Goal: Transaction & Acquisition: Purchase product/service

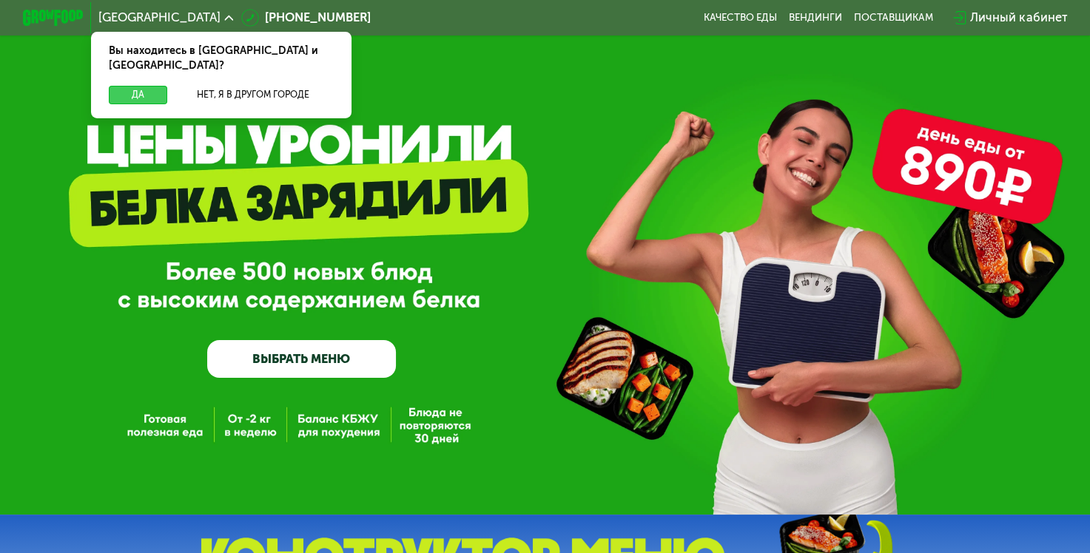
click at [129, 86] on button "Да" at bounding box center [138, 95] width 58 height 18
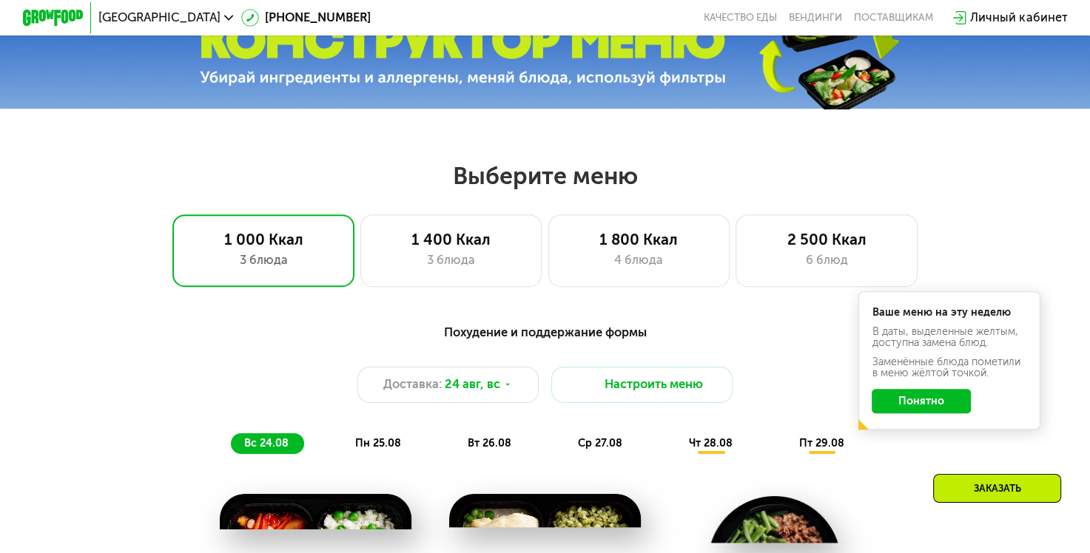
scroll to position [622, 0]
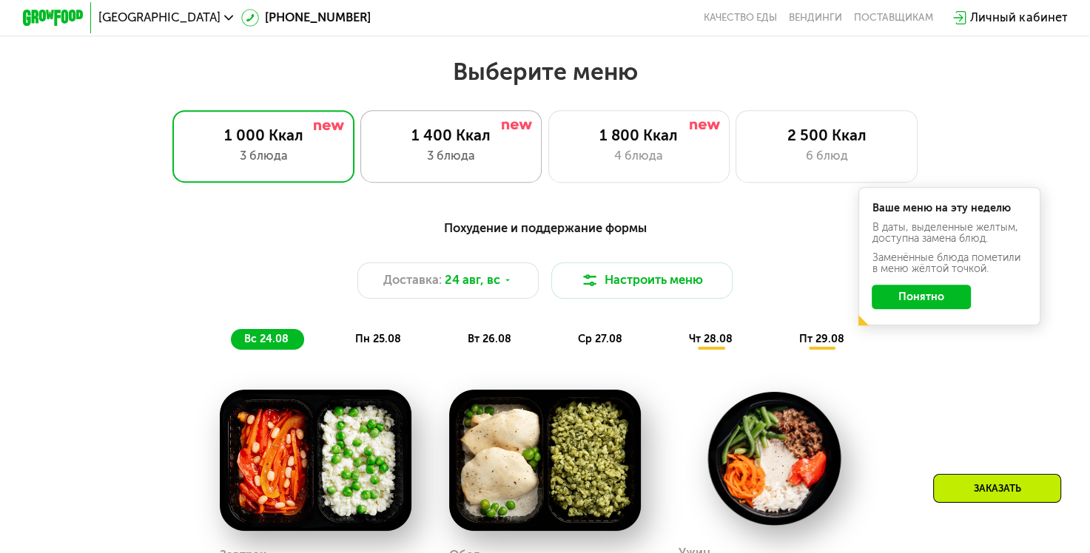
click at [548, 152] on div "1 400 Ккал 3 блюда" at bounding box center [639, 146] width 182 height 73
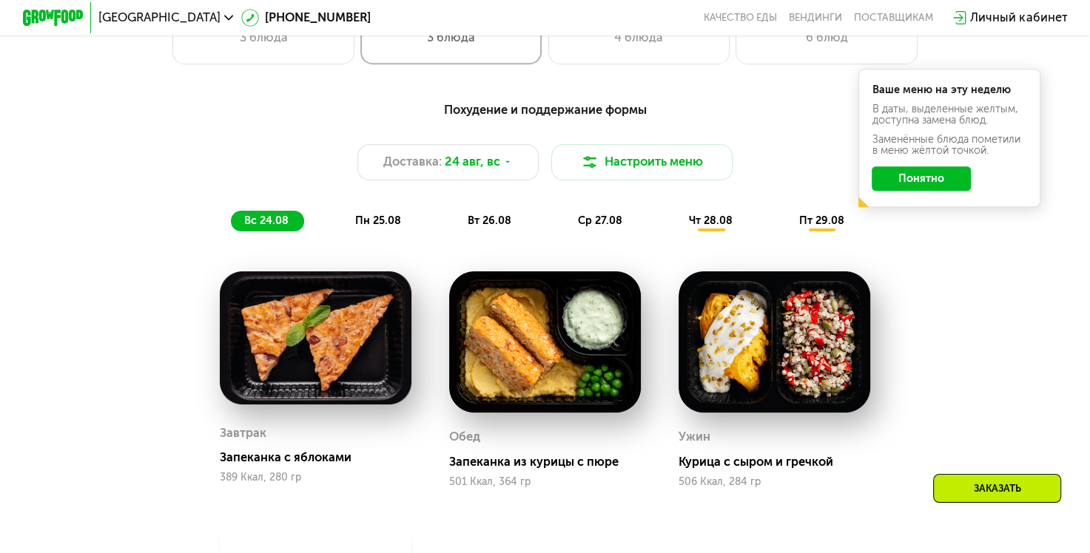
scroll to position [710, 0]
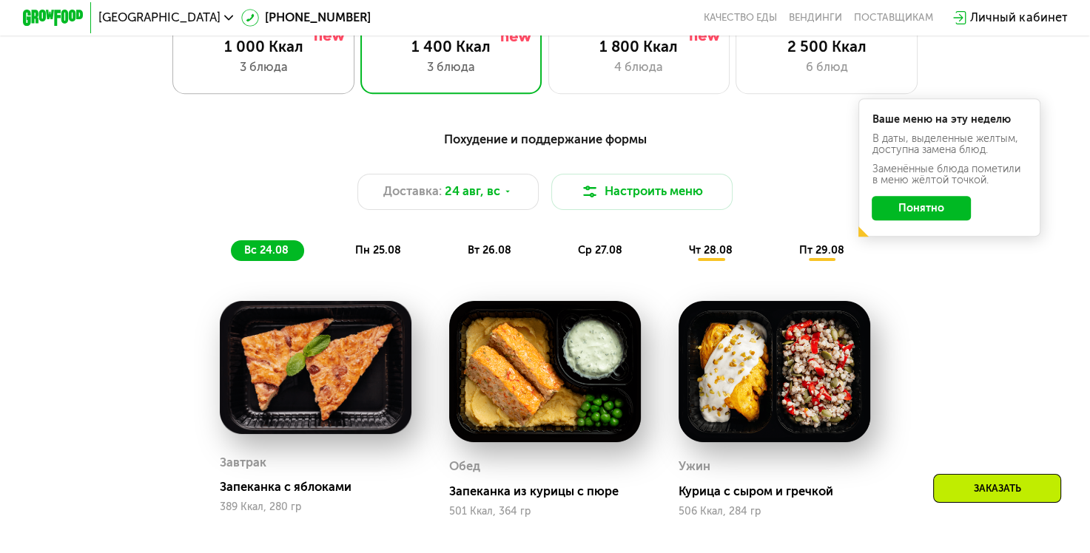
click at [360, 62] on div "1 000 Ккал 3 блюда" at bounding box center [451, 57] width 182 height 73
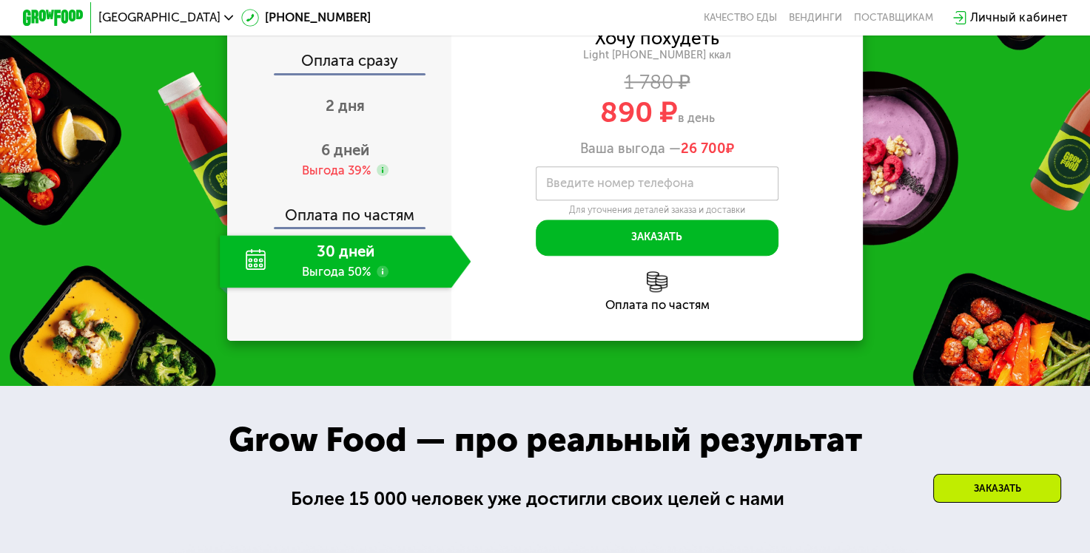
scroll to position [1598, 0]
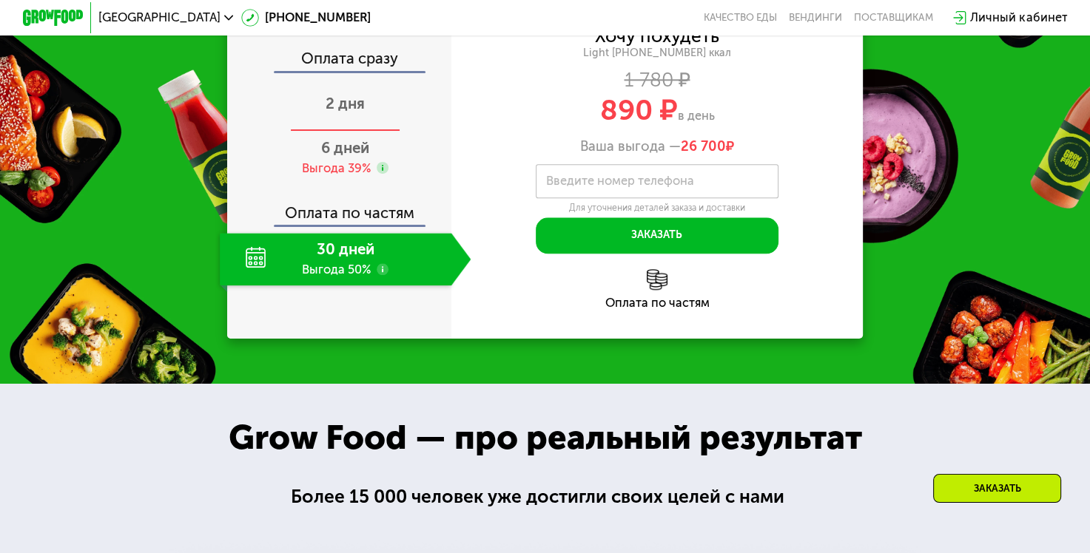
click at [333, 112] on span "2 дня" at bounding box center [345, 104] width 39 height 18
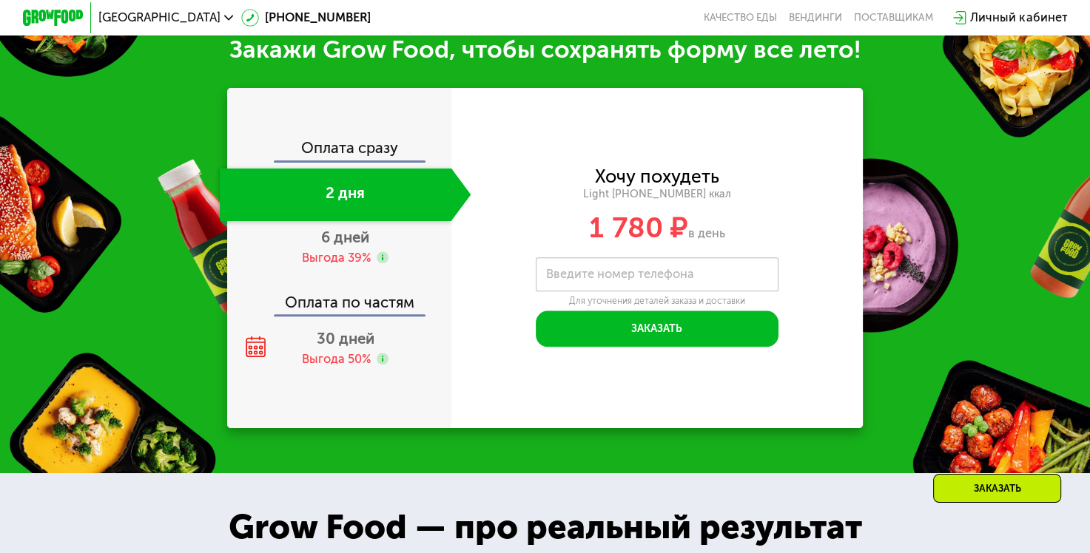
scroll to position [1509, 0]
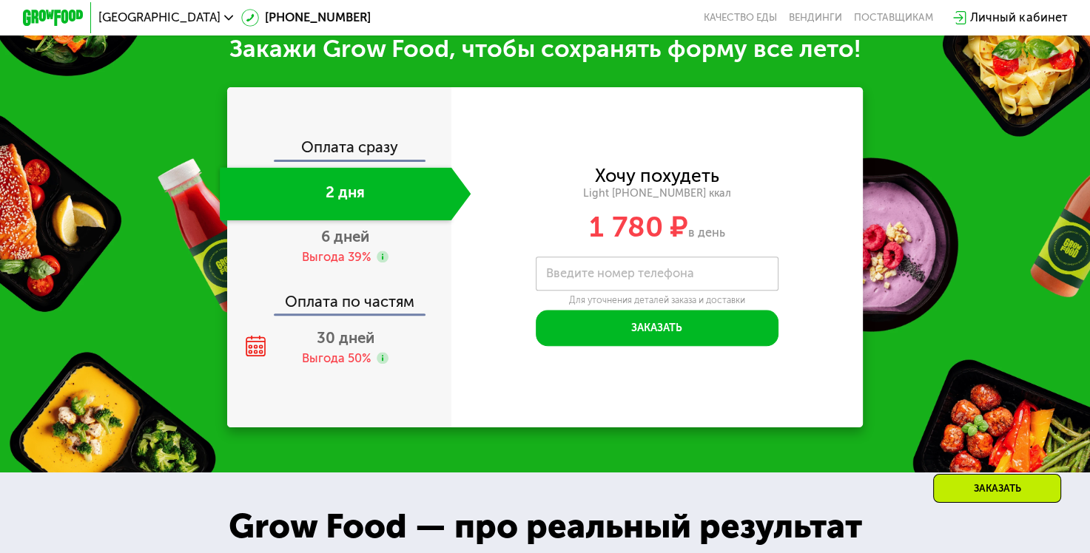
click at [319, 160] on div "Оплата сразу" at bounding box center [340, 150] width 223 height 20
drag, startPoint x: 311, startPoint y: 166, endPoint x: 284, endPoint y: 114, distance: 58.2
click at [284, 114] on div "Оплата сразу 2 дня 6 дней Выгода 39% Оплата по частям 30 дней Выгода 50%" at bounding box center [339, 257] width 224 height 340
click at [340, 243] on span "6 дней" at bounding box center [345, 237] width 48 height 18
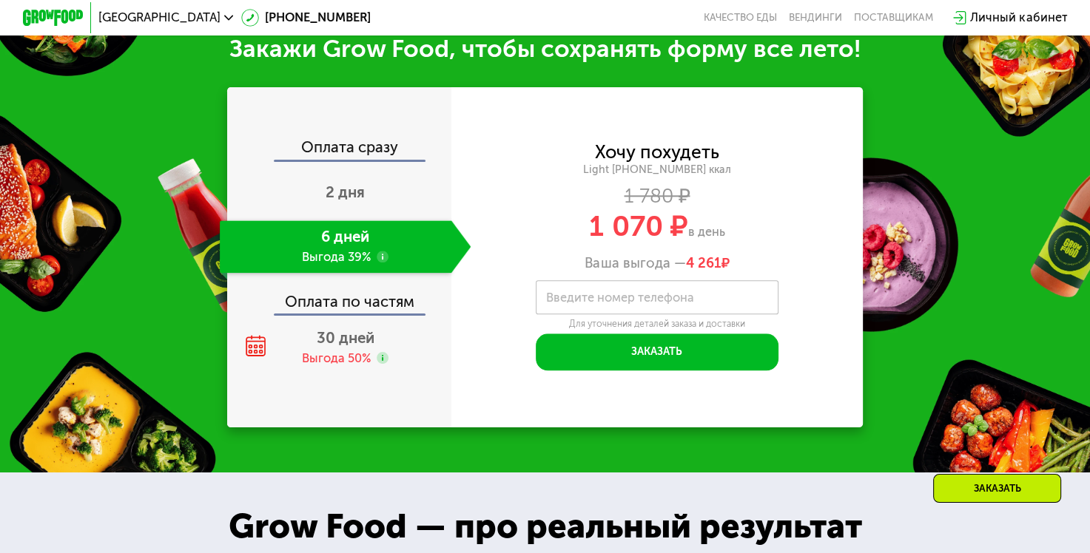
click at [334, 160] on div "Оплата сразу" at bounding box center [340, 150] width 223 height 20
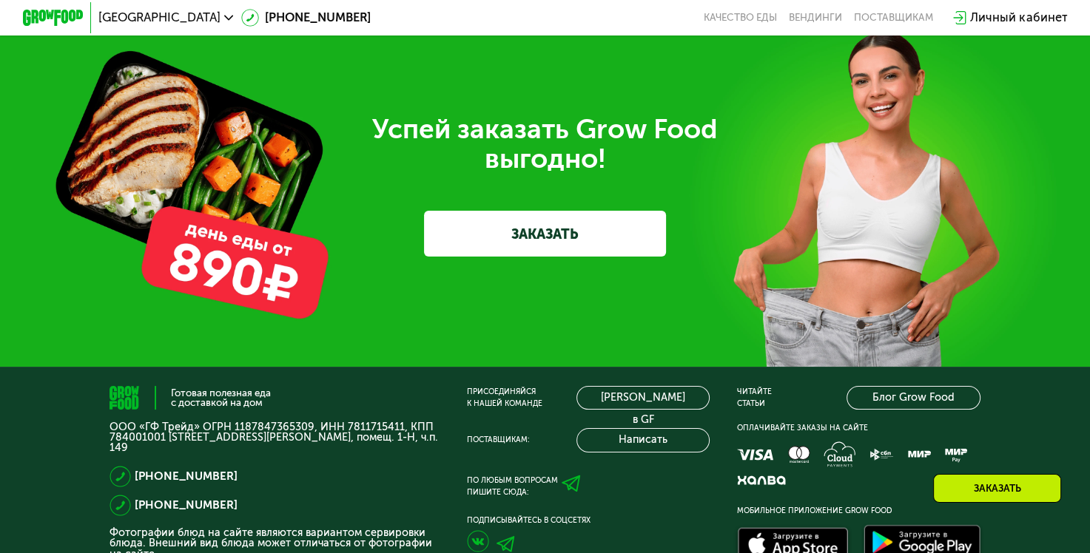
scroll to position [4291, 0]
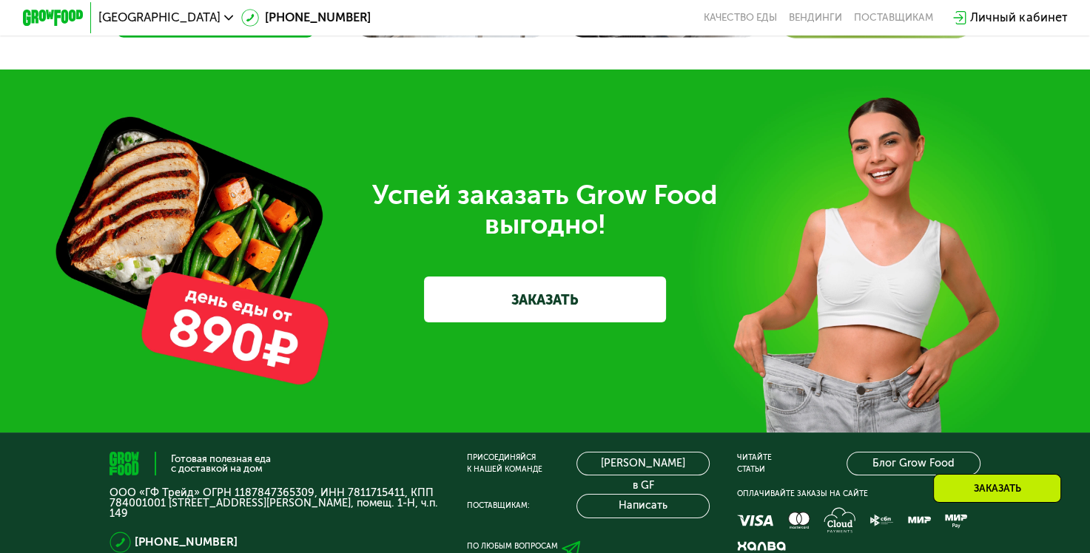
click at [556, 322] on link "ЗАКАЗАТЬ" at bounding box center [545, 299] width 242 height 45
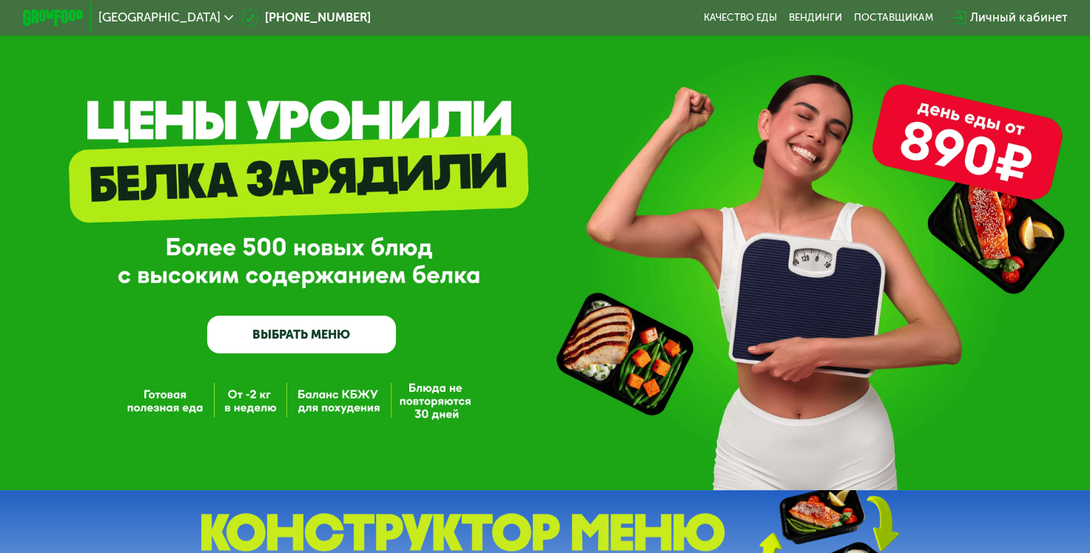
scroll to position [0, 0]
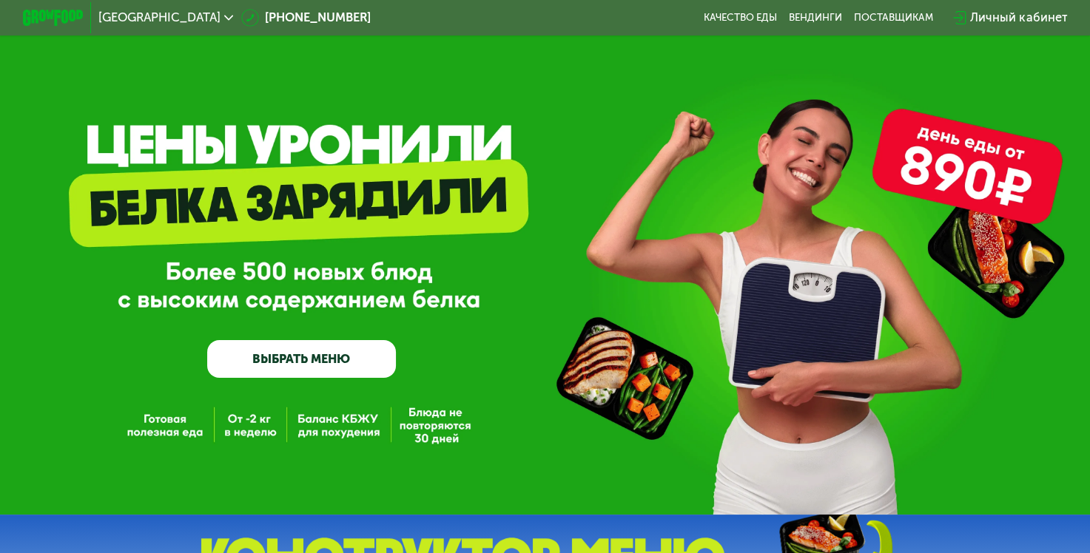
click at [980, 24] on div "Личный кабинет" at bounding box center [1018, 18] width 97 height 18
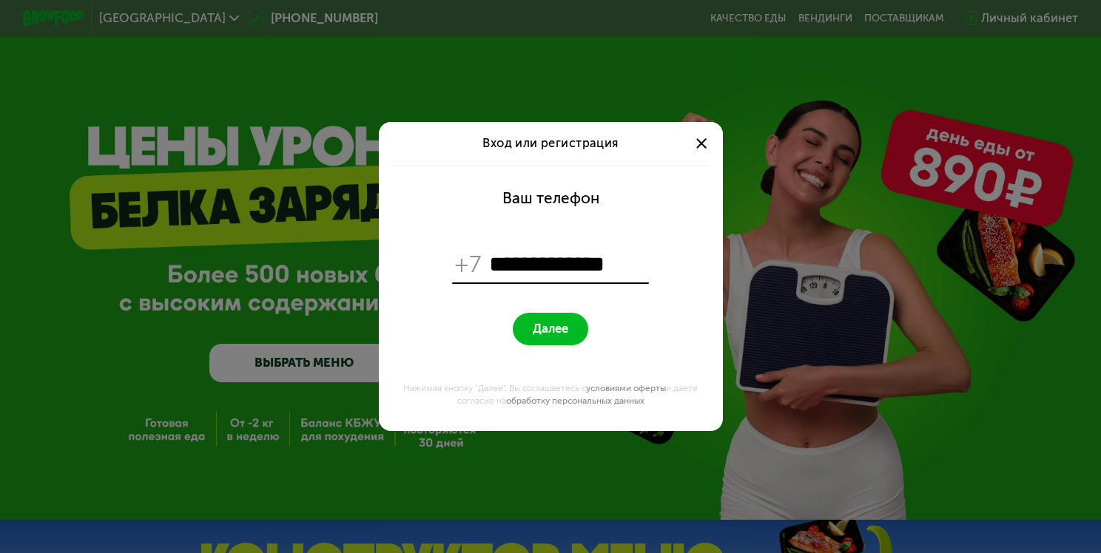
type input "**********"
click at [535, 327] on span "Далее" at bounding box center [551, 329] width 36 height 15
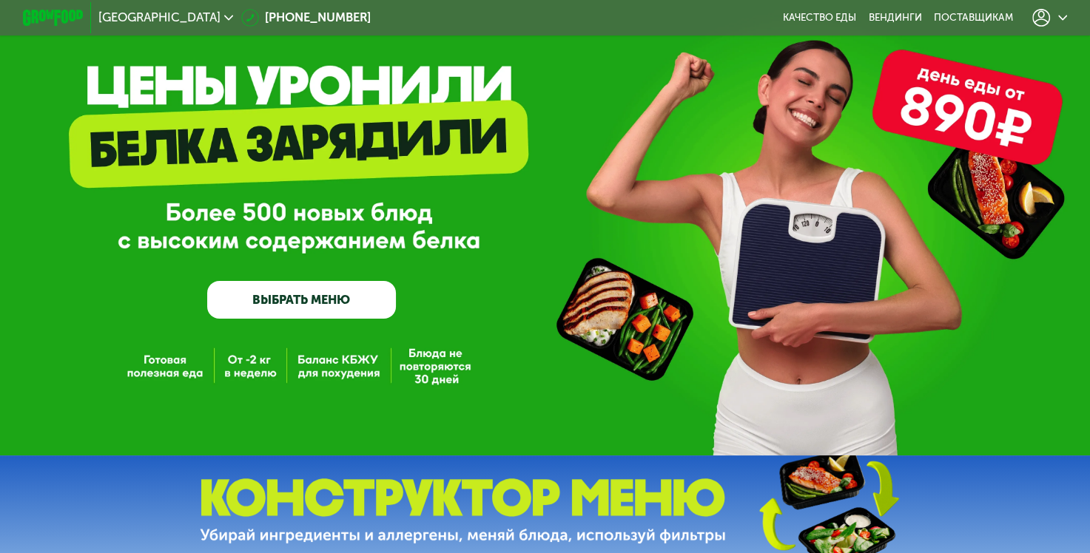
scroll to position [30, 0]
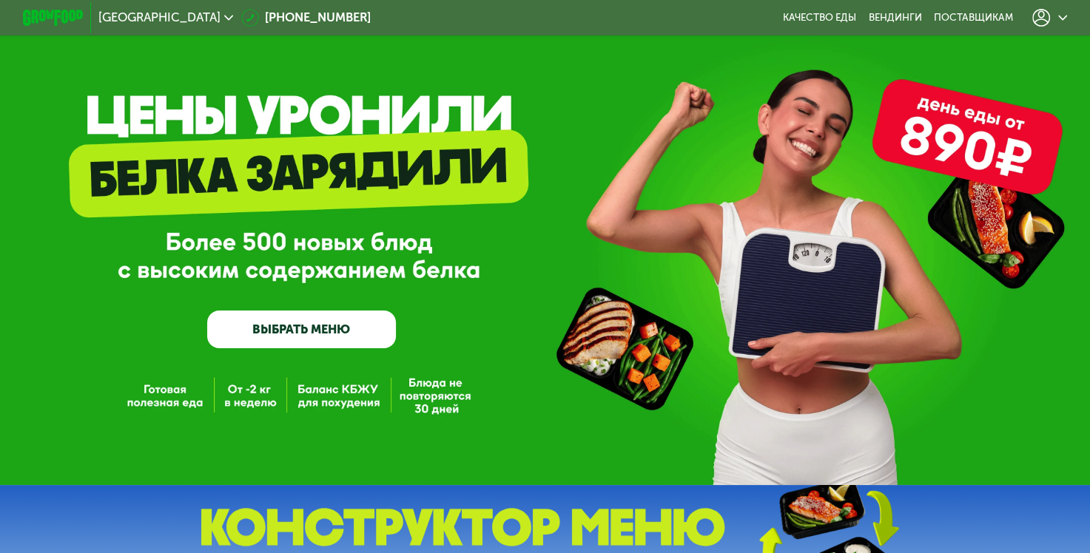
click at [1060, 21] on div at bounding box center [1049, 18] width 35 height 18
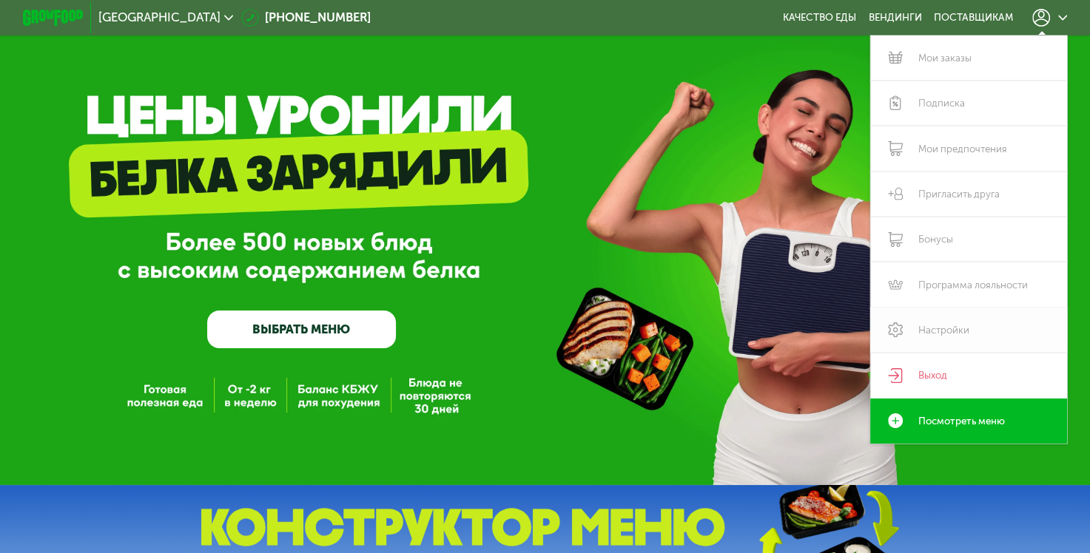
click at [968, 337] on link "Настройки" at bounding box center [968, 330] width 197 height 45
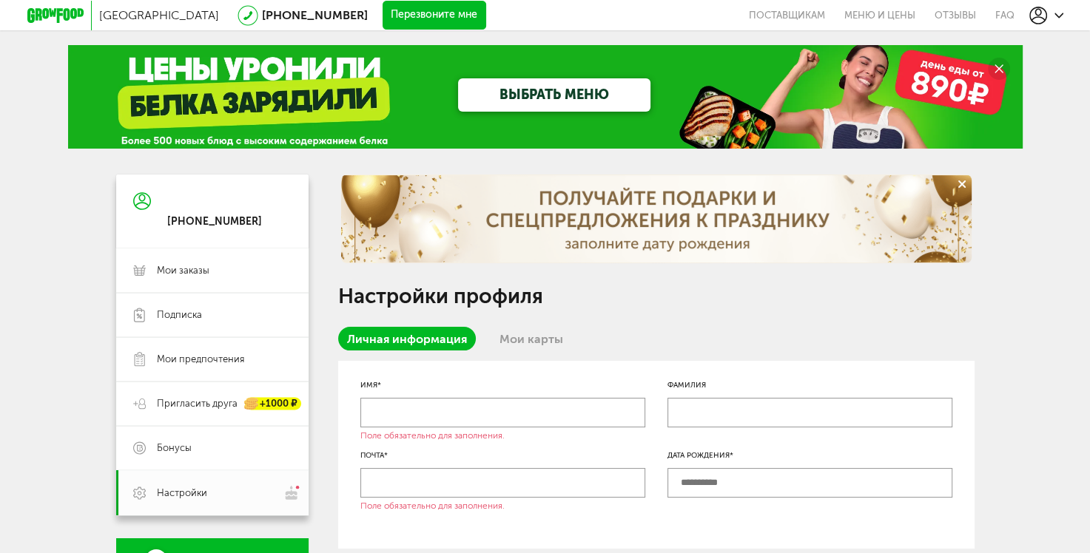
click at [1054, 16] on icon at bounding box center [1058, 15] width 9 height 9
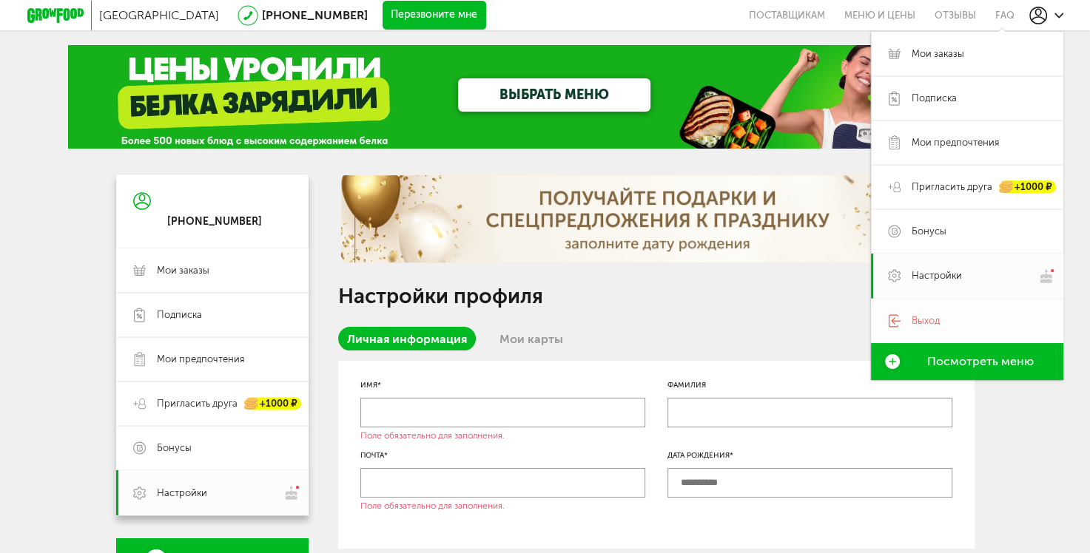
click at [940, 331] on link "Выход" at bounding box center [967, 321] width 192 height 44
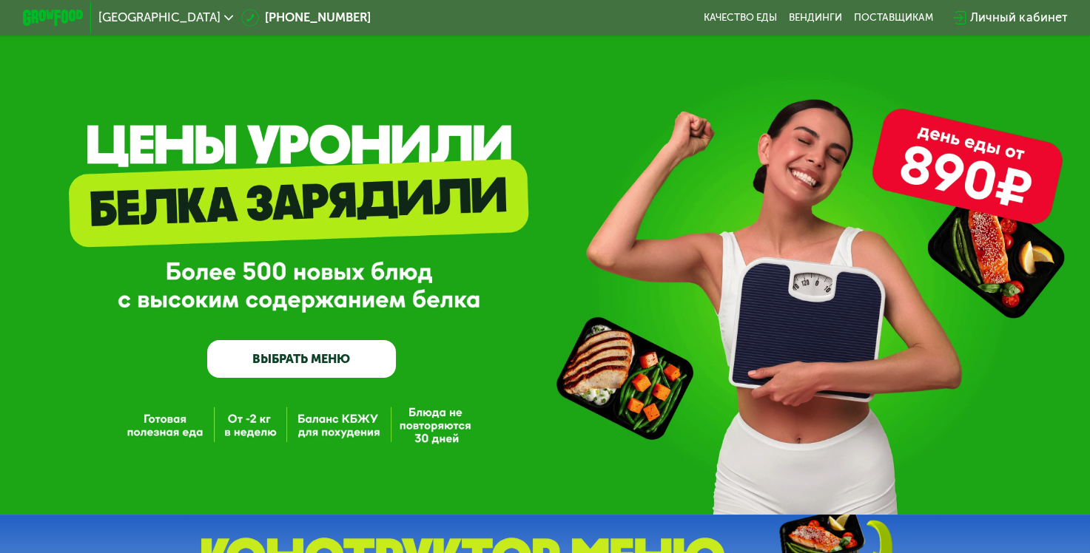
click at [994, 16] on div "Личный кабинет" at bounding box center [1018, 18] width 97 height 18
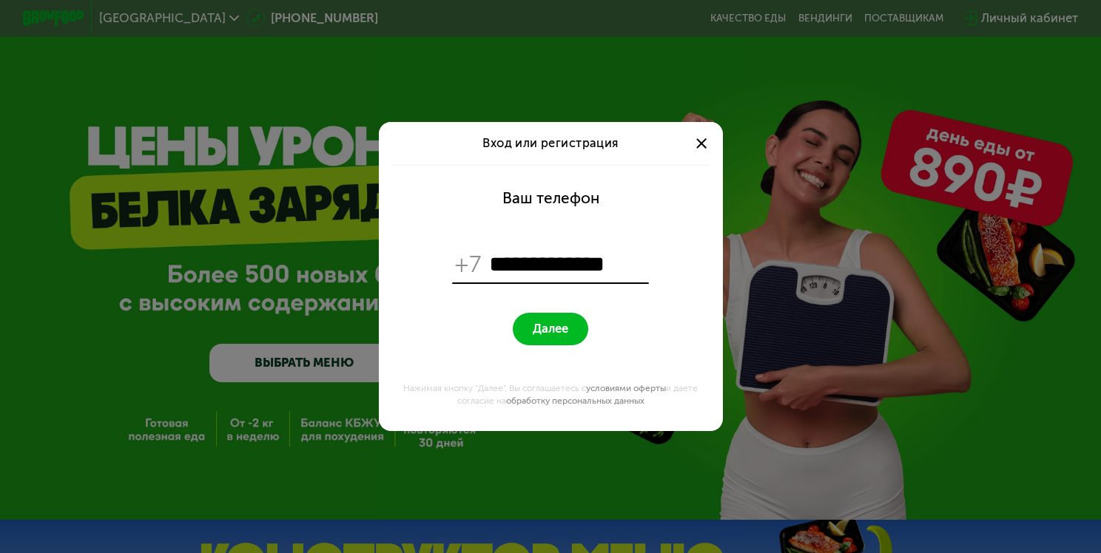
type input "**********"
click at [547, 326] on span "Далее" at bounding box center [551, 329] width 36 height 15
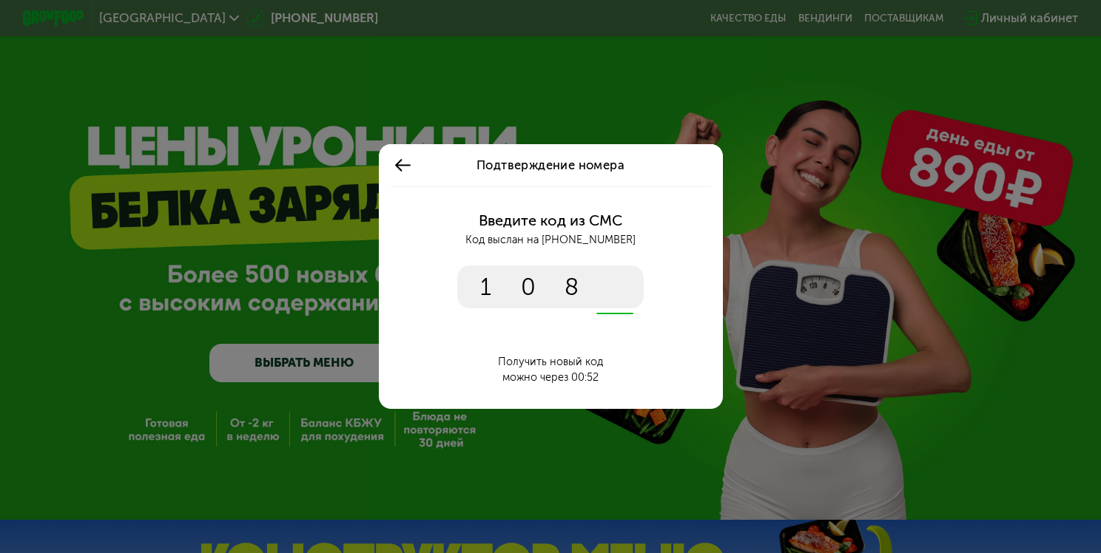
type input "****"
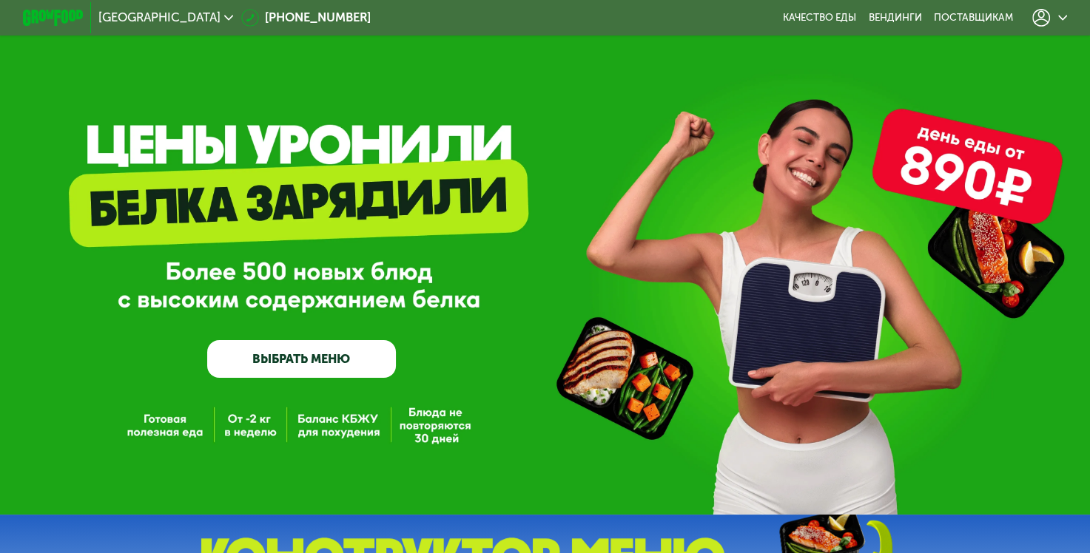
click at [309, 359] on link "ВЫБРАТЬ МЕНЮ" at bounding box center [301, 359] width 189 height 38
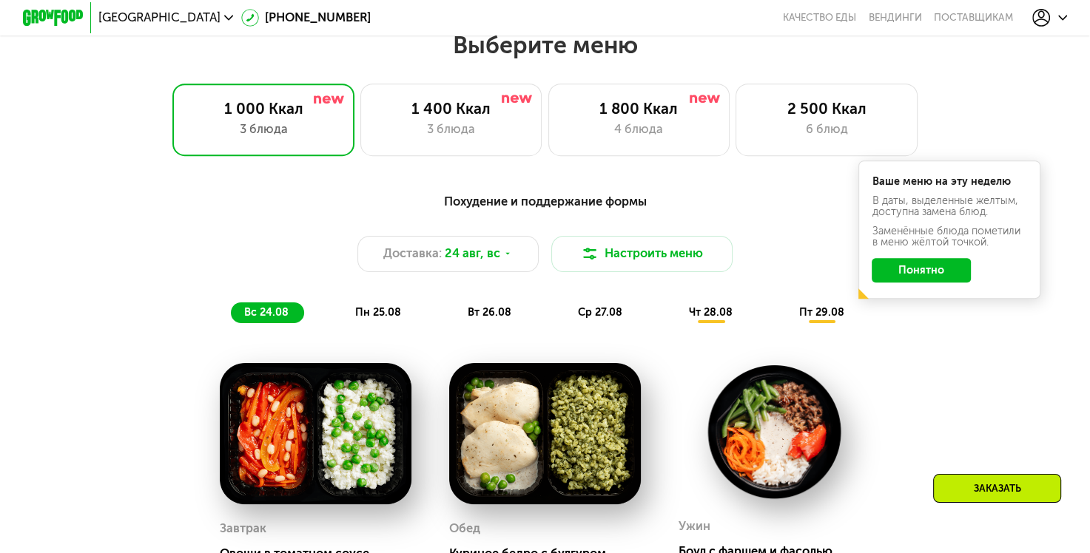
scroll to position [678, 0]
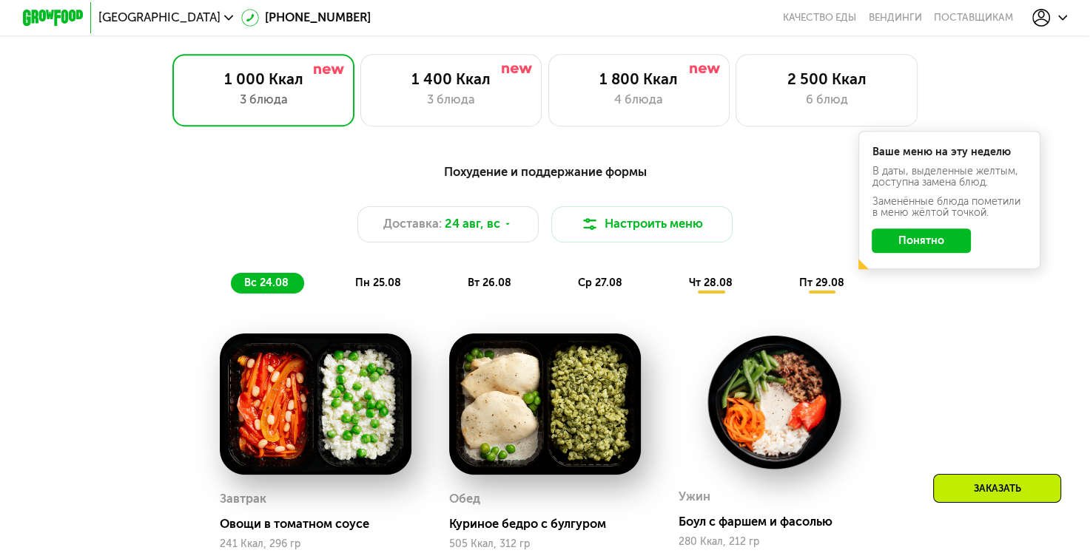
click at [272, 289] on span "вс 24.08" at bounding box center [266, 283] width 44 height 13
click at [923, 248] on button "Понятно" at bounding box center [921, 241] width 99 height 24
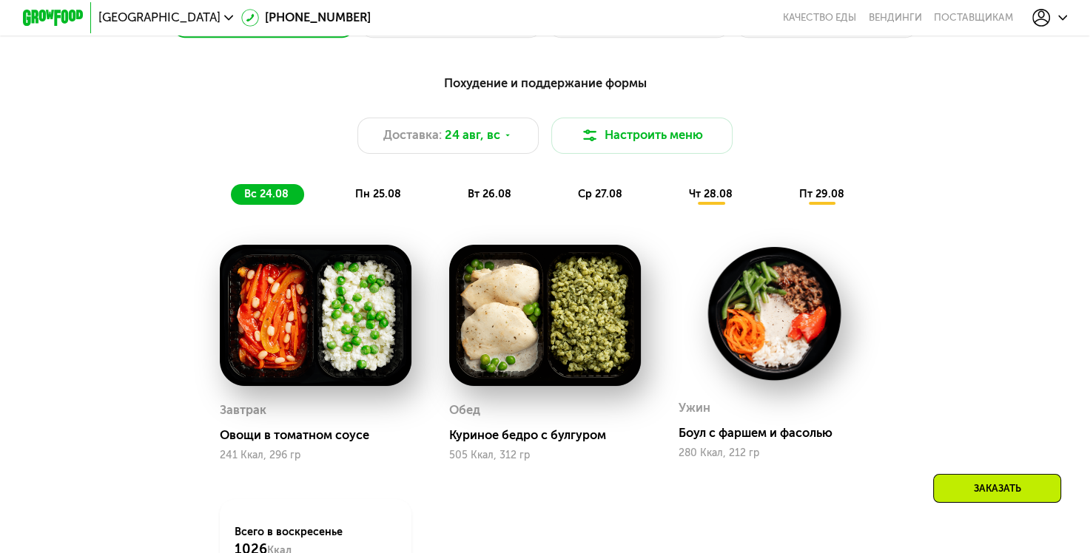
scroll to position [796, 0]
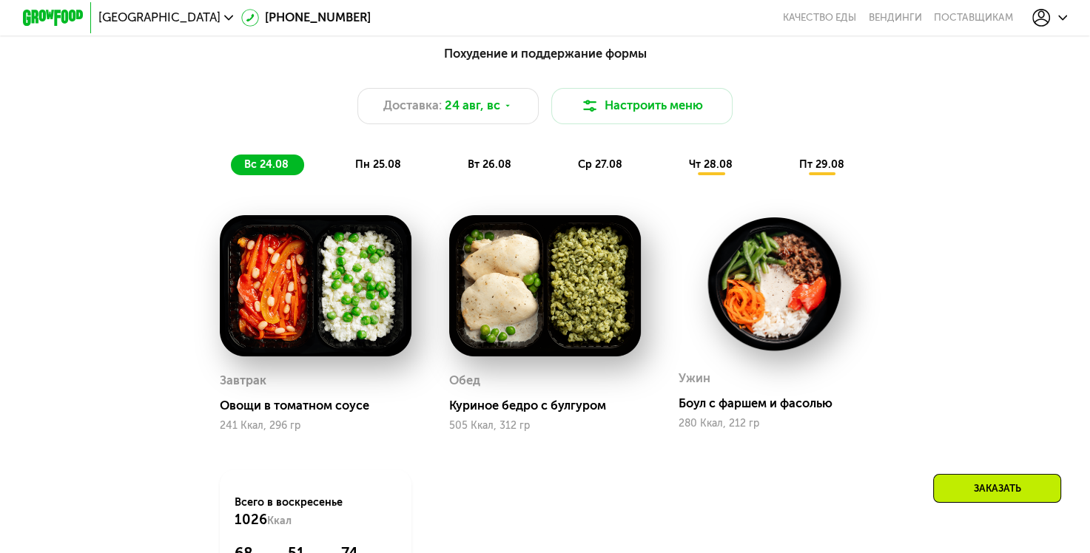
click at [367, 171] on span "пн 25.08" at bounding box center [378, 164] width 46 height 13
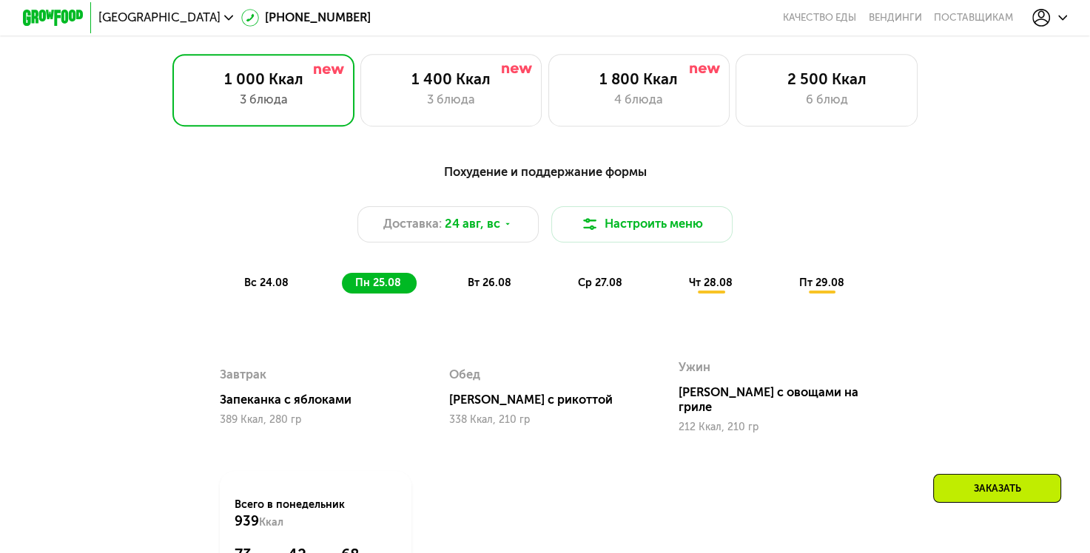
scroll to position [648, 0]
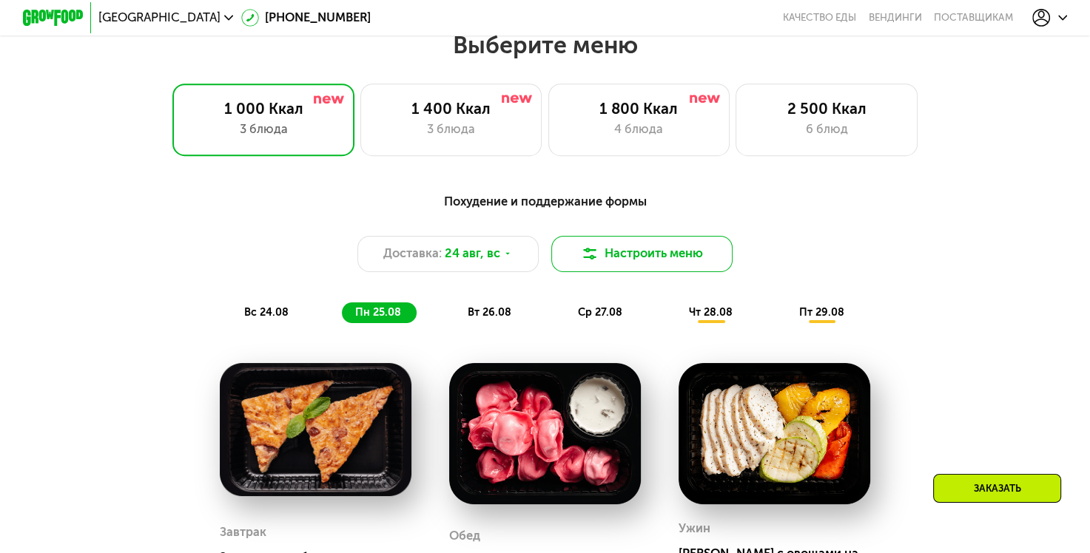
click at [667, 260] on button "Настроить меню" at bounding box center [642, 254] width 182 height 36
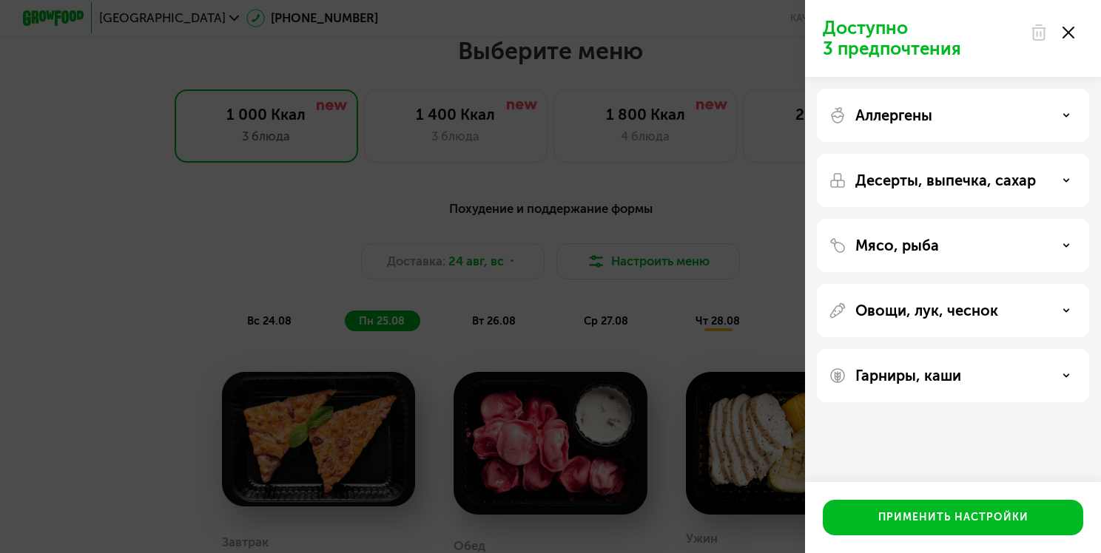
click at [1070, 34] on use at bounding box center [1068, 33] width 12 height 12
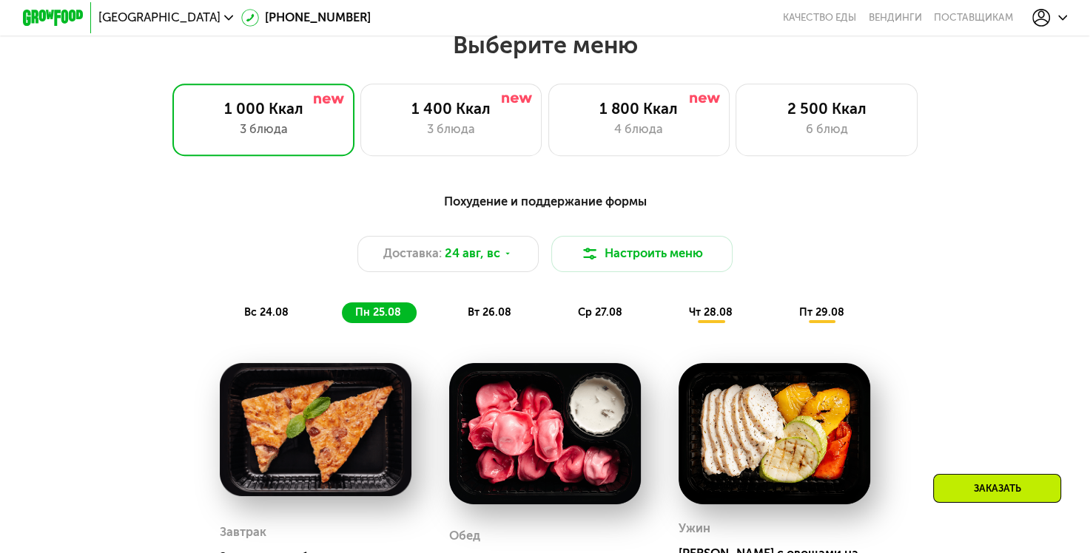
click at [989, 289] on div "Похудение и поддержание формы Доставка: 24 авг, вс Настроить меню вс 24.08 пн 2…" at bounding box center [545, 257] width 896 height 131
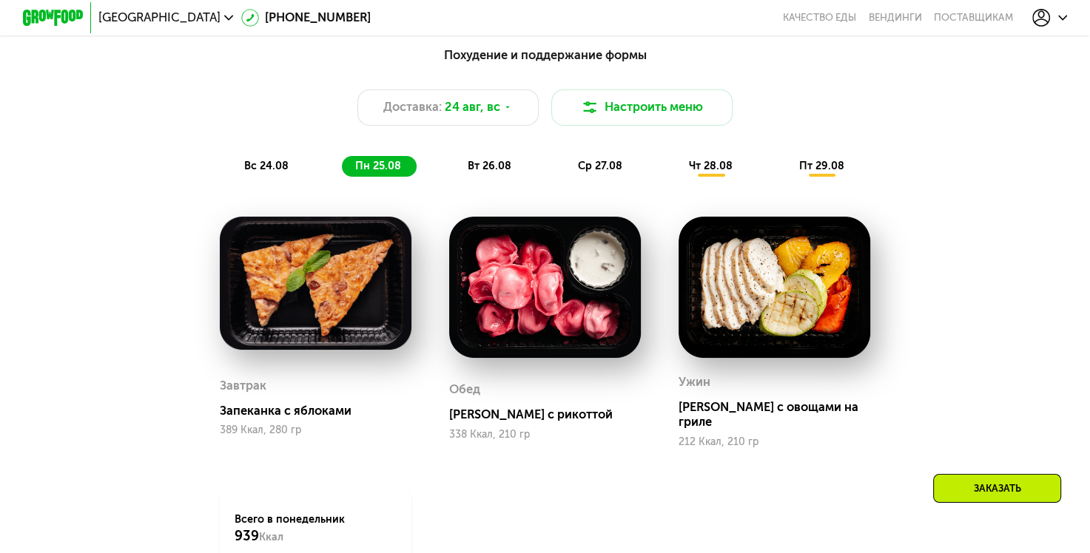
scroll to position [796, 0]
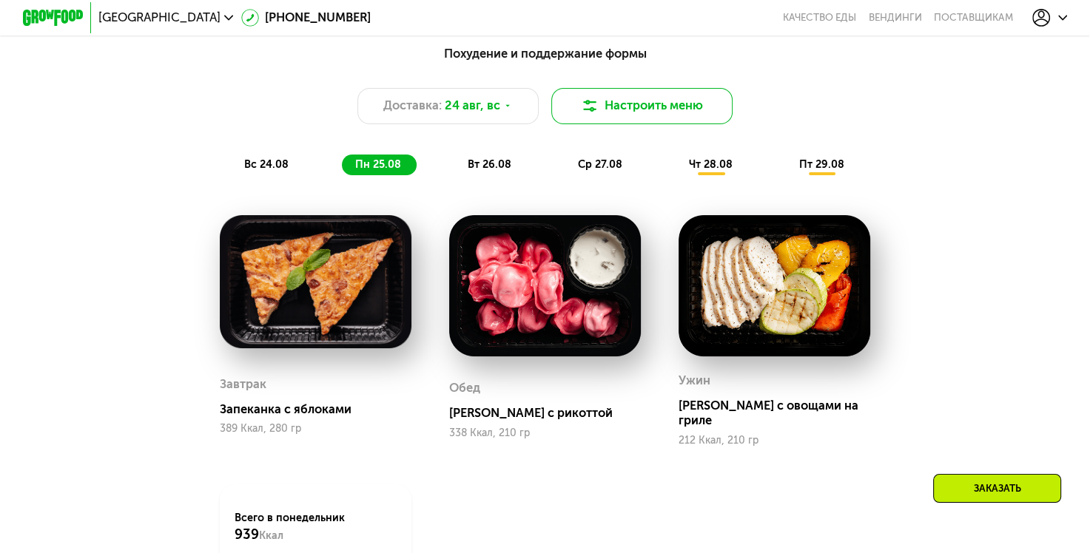
click at [631, 121] on button "Настроить меню" at bounding box center [642, 106] width 182 height 36
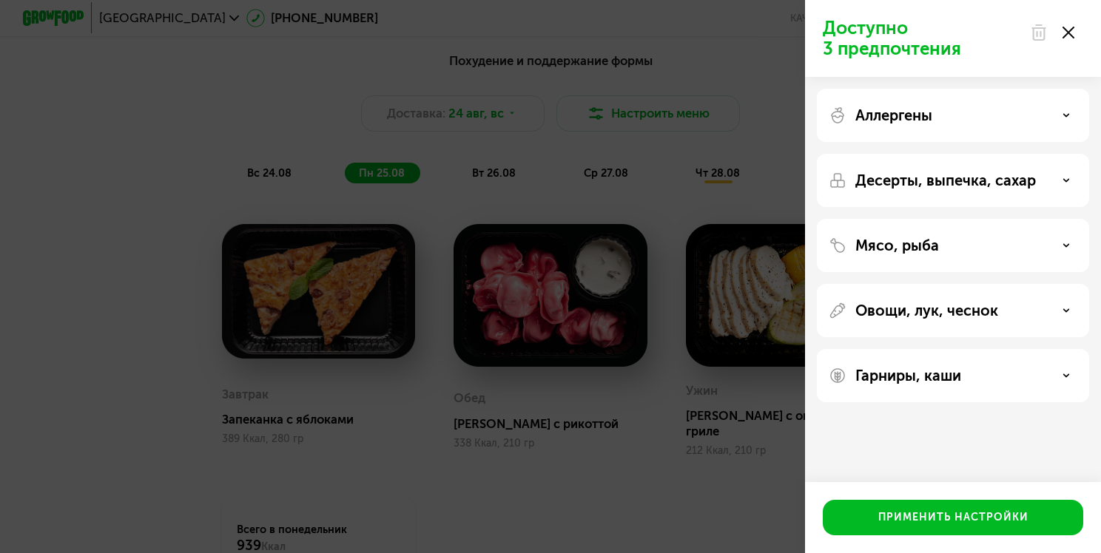
click at [1073, 36] on icon at bounding box center [1068, 33] width 12 height 12
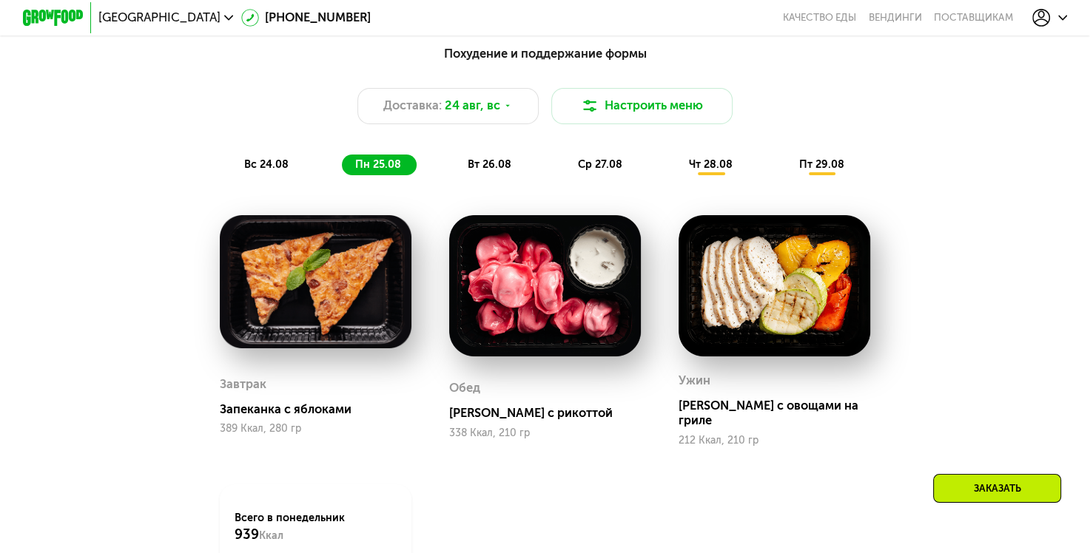
click at [714, 171] on span "чт 28.08" at bounding box center [711, 164] width 44 height 13
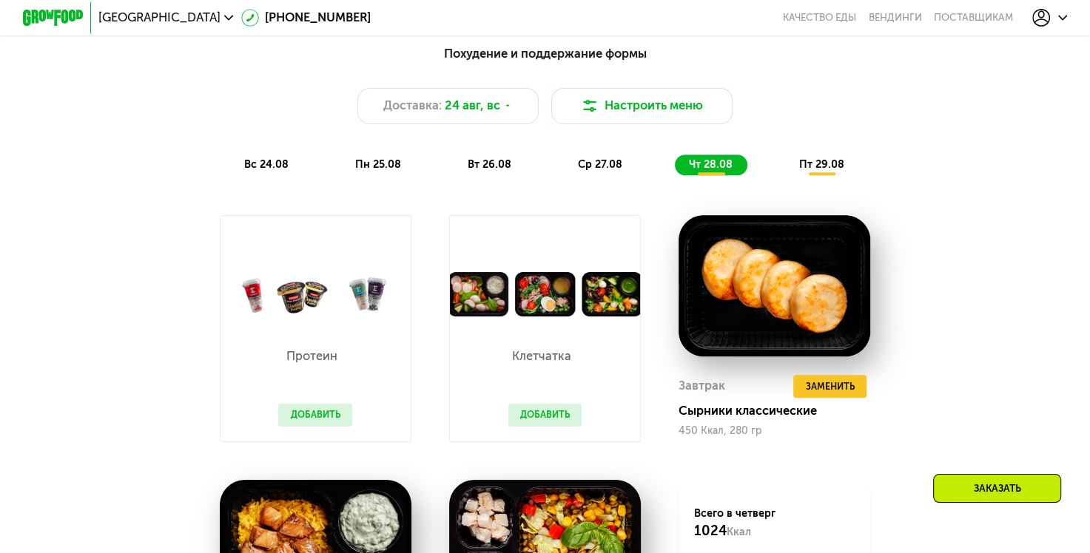
click at [564, 176] on div "вт 26.08" at bounding box center [600, 165] width 73 height 21
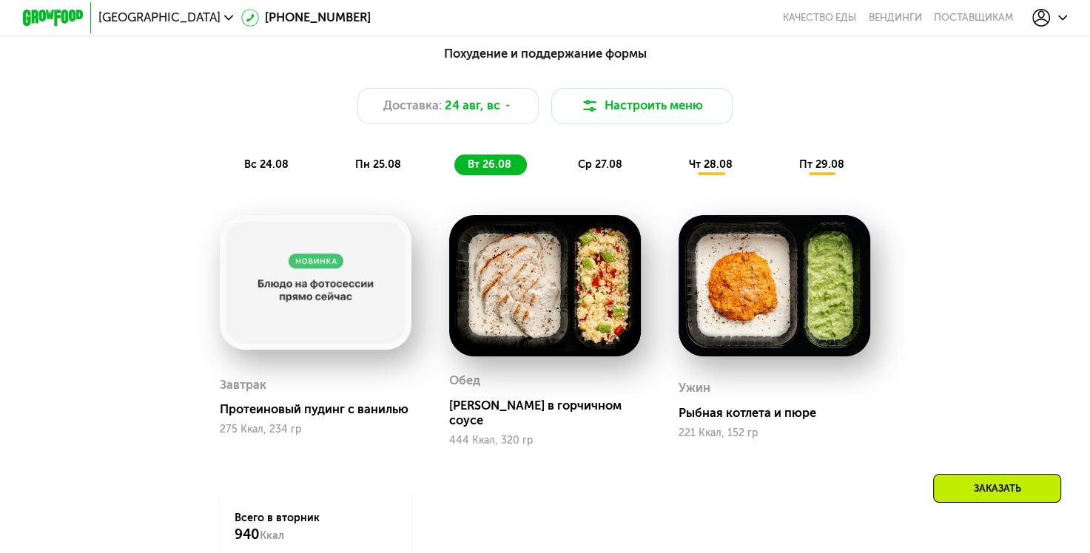
click at [952, 352] on div "Похудение и поддержание формы Доставка: 24 авг, вс Настроить меню вс 24.08 пн 2…" at bounding box center [544, 358] width 932 height 644
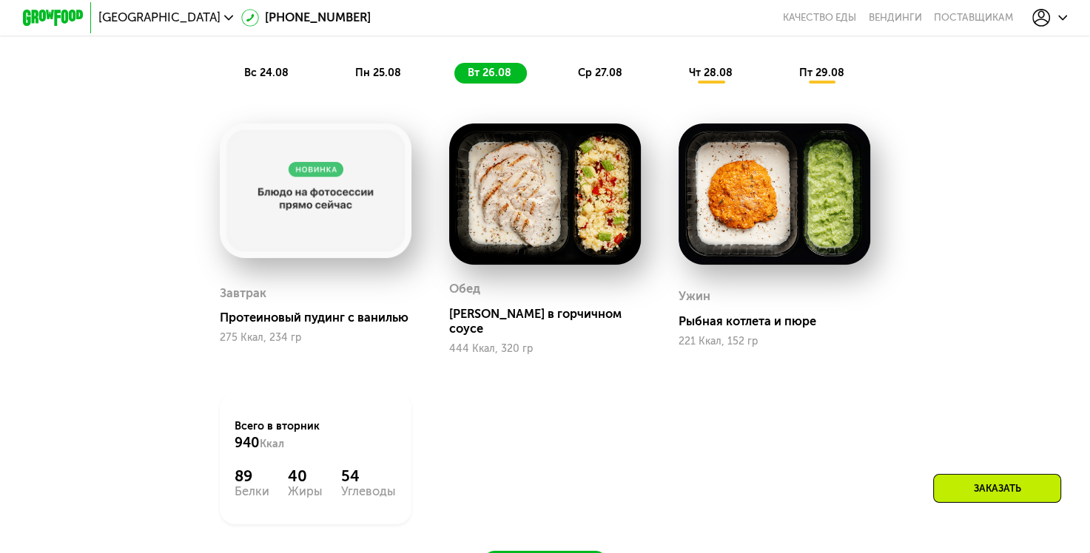
scroll to position [885, 0]
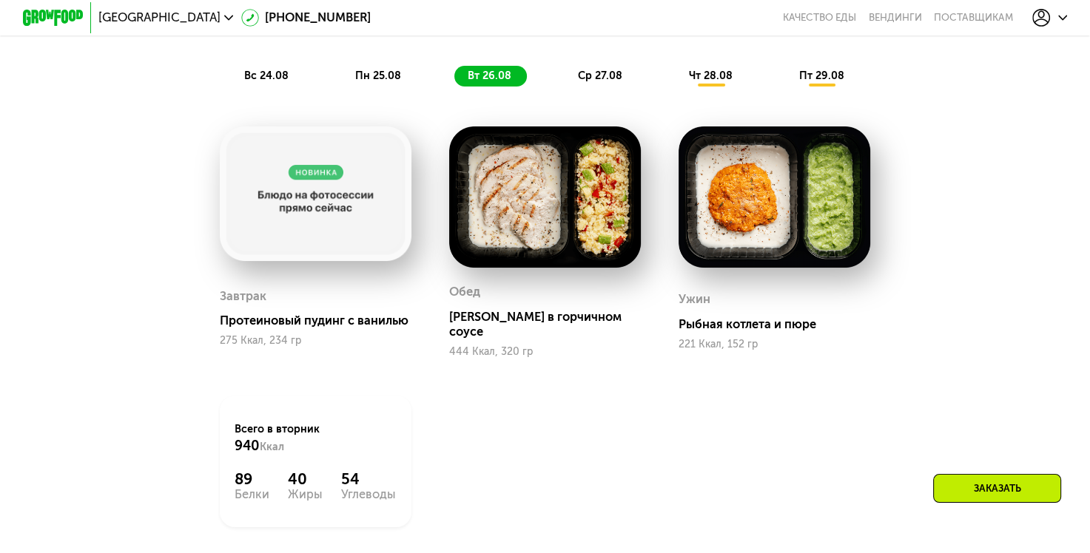
click at [0, 0] on div "Завтрак Протеиновый пудинг с ванилью 275 Ккал, 234 гр Обед Курица в горчичном с…" at bounding box center [0, 0] width 0 height 0
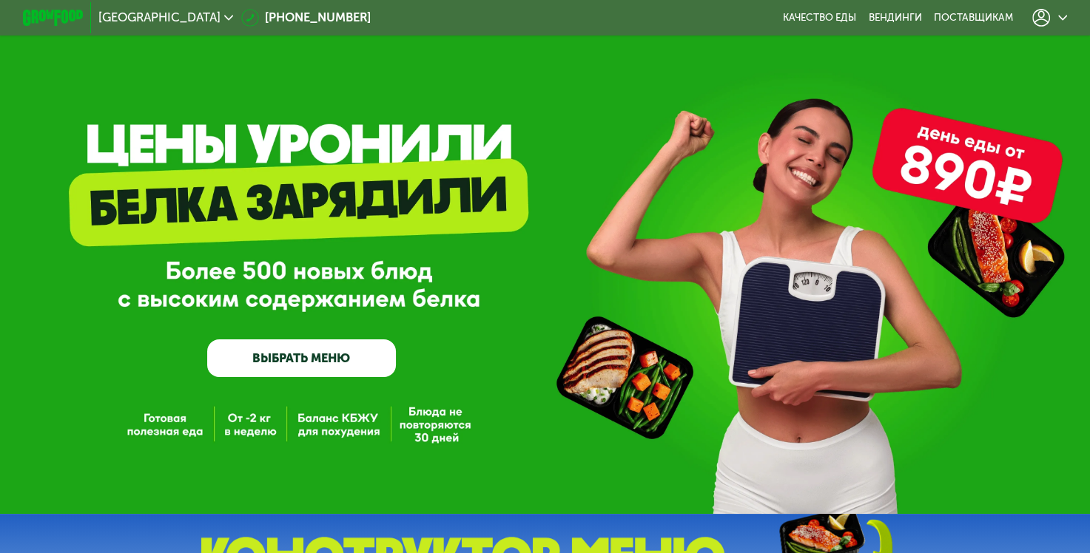
scroll to position [0, 0]
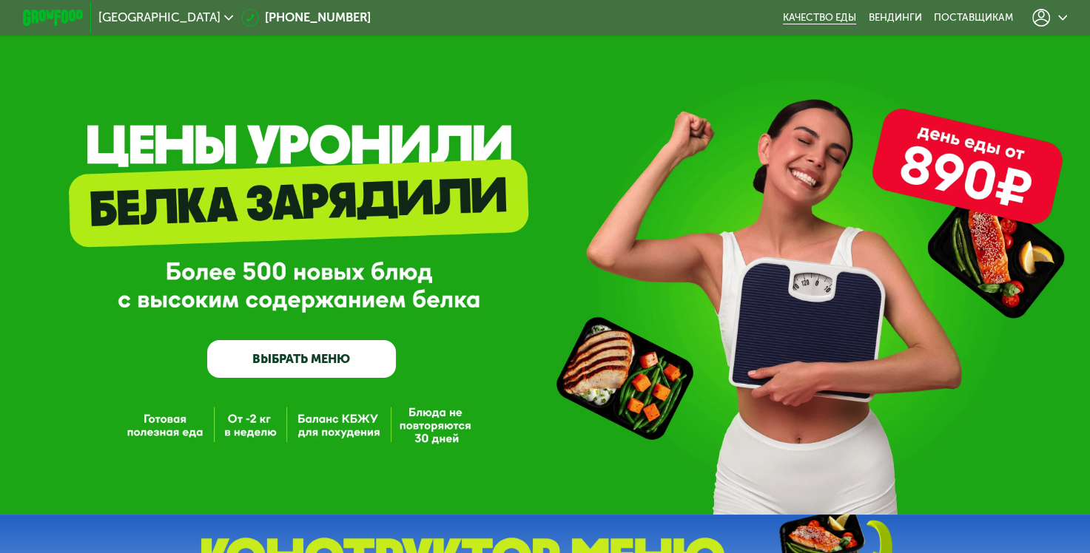
click at [829, 16] on link "Качество еды" at bounding box center [819, 18] width 73 height 12
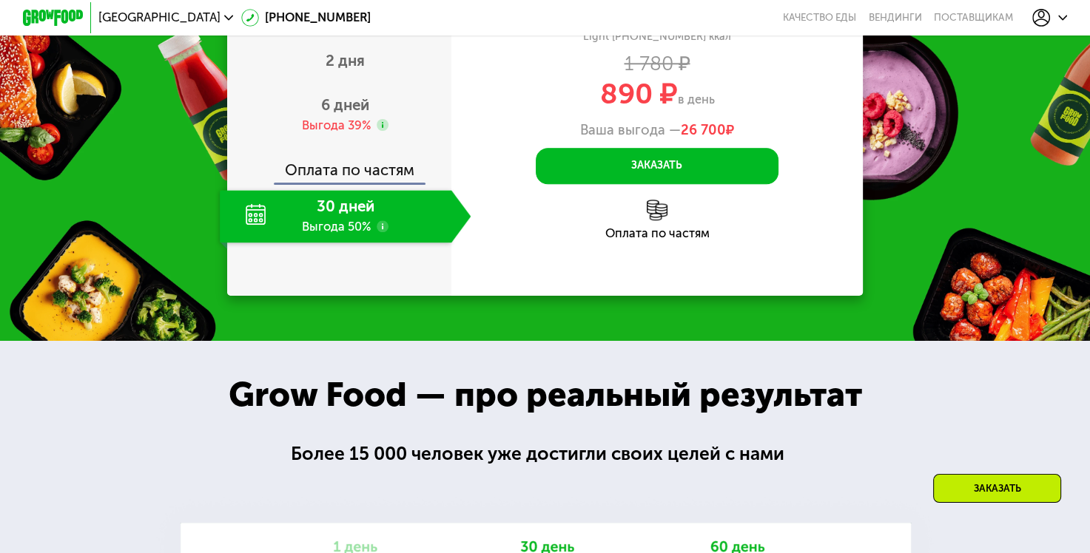
scroll to position [1539, 0]
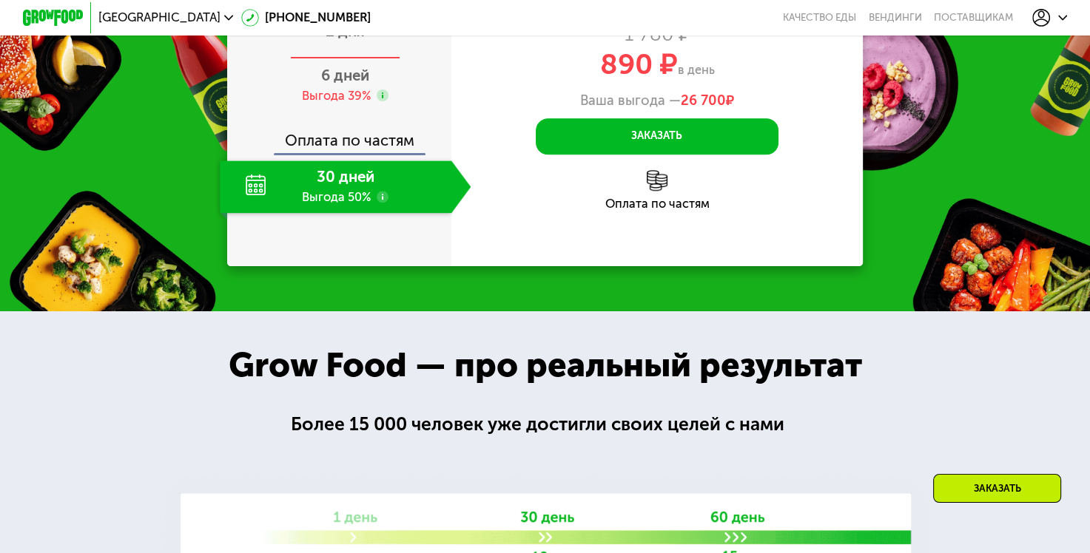
click at [339, 40] on span "2 дня" at bounding box center [345, 31] width 39 height 18
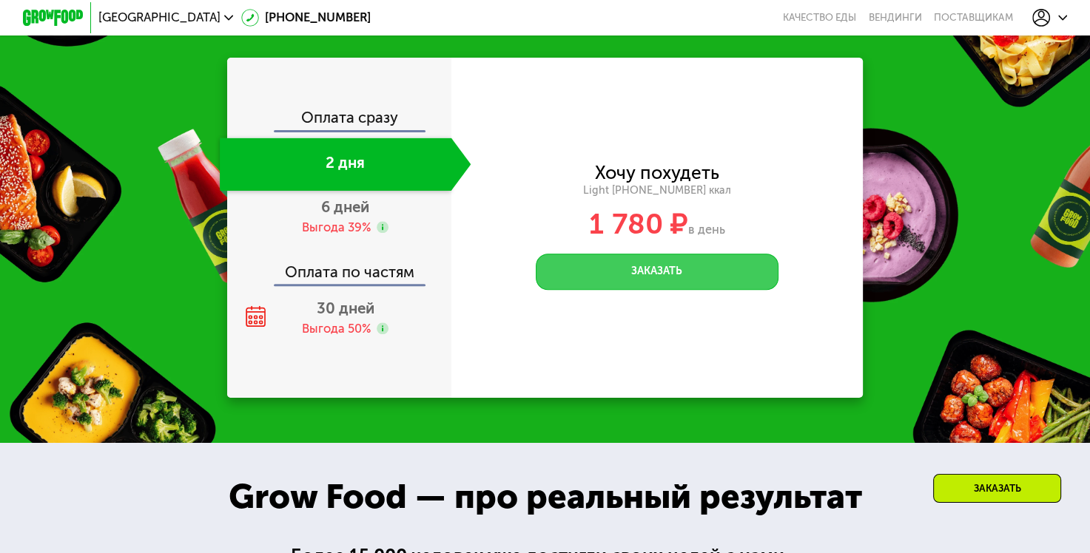
click at [643, 290] on button "Заказать" at bounding box center [657, 272] width 242 height 36
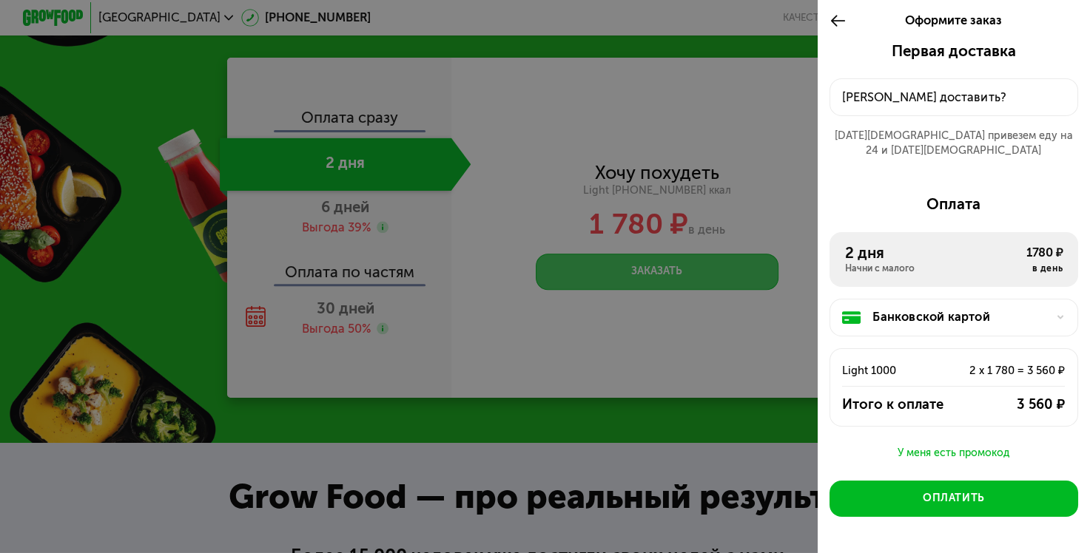
scroll to position [1569, 0]
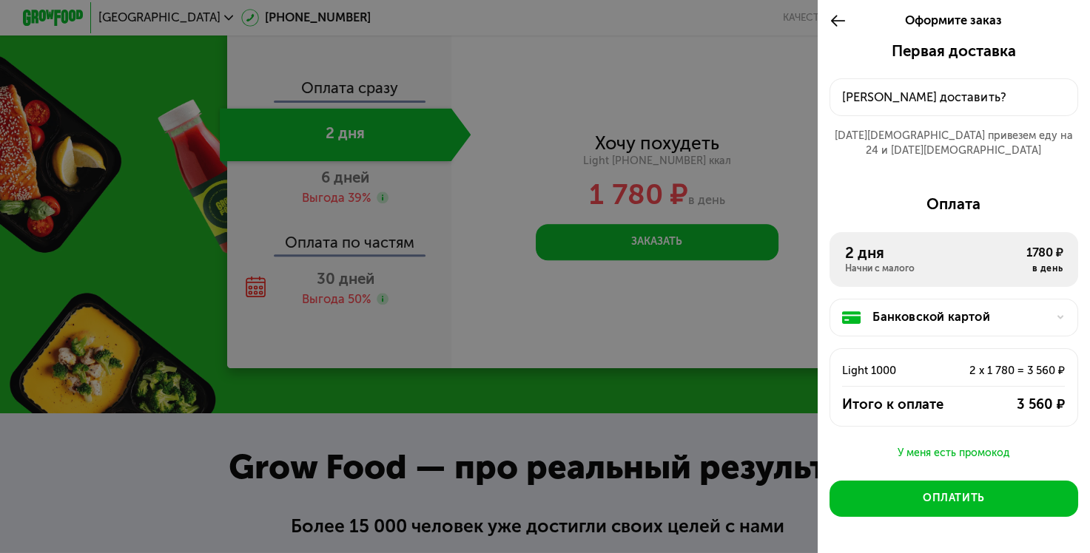
click at [714, 386] on div at bounding box center [545, 276] width 1090 height 553
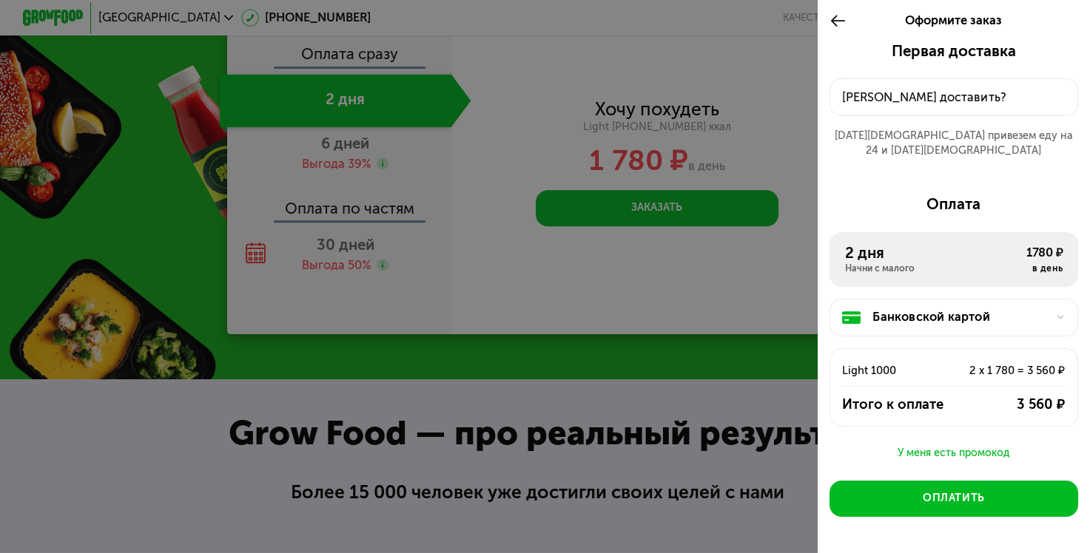
scroll to position [1609, 0]
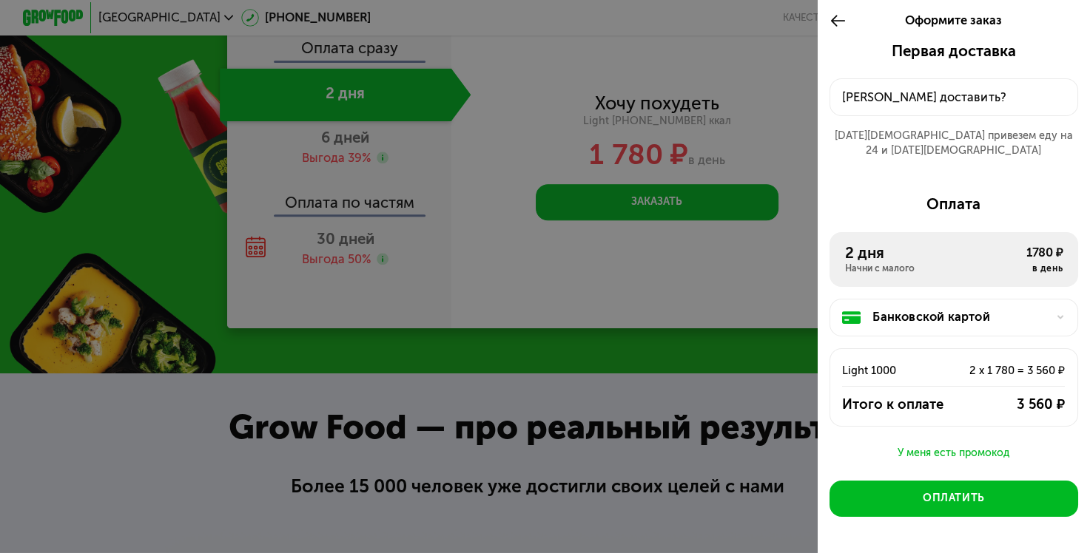
click at [938, 93] on div "Куда доставить?" at bounding box center [953, 98] width 223 height 18
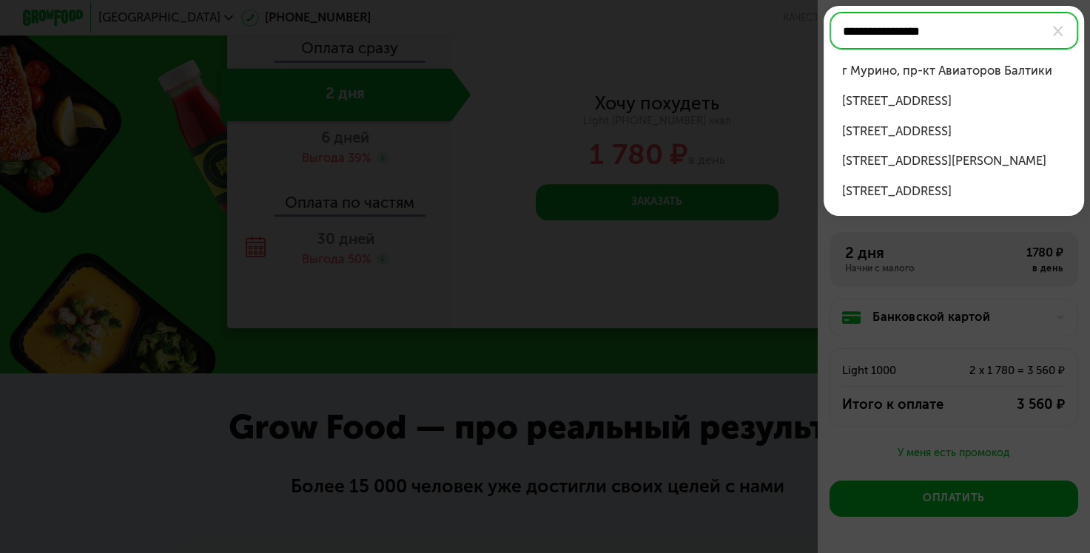
click at [901, 201] on div "г Мурино, пр-кт Авиаторов Балтики, д 7" at bounding box center [953, 192] width 224 height 18
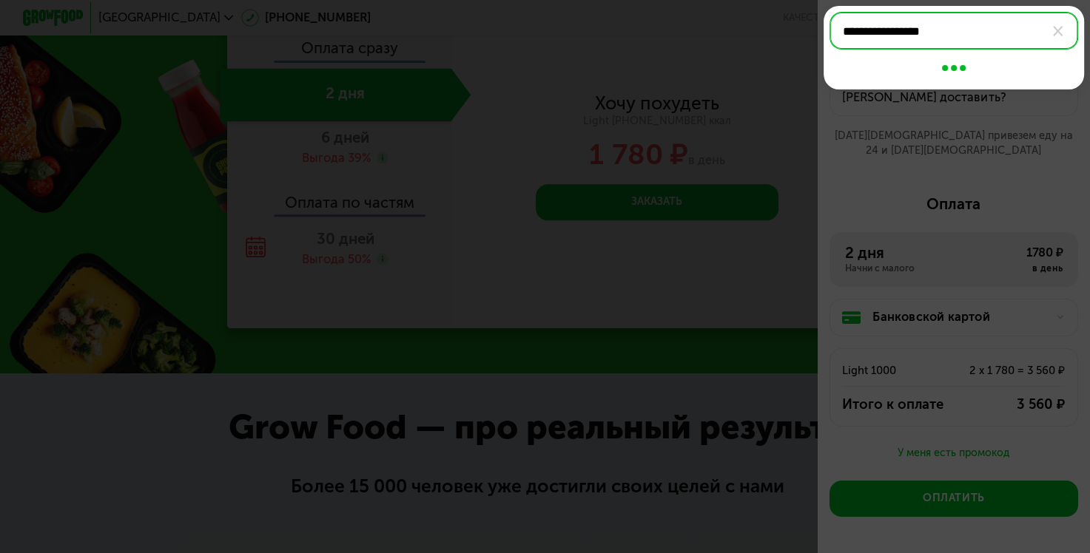
type input "**********"
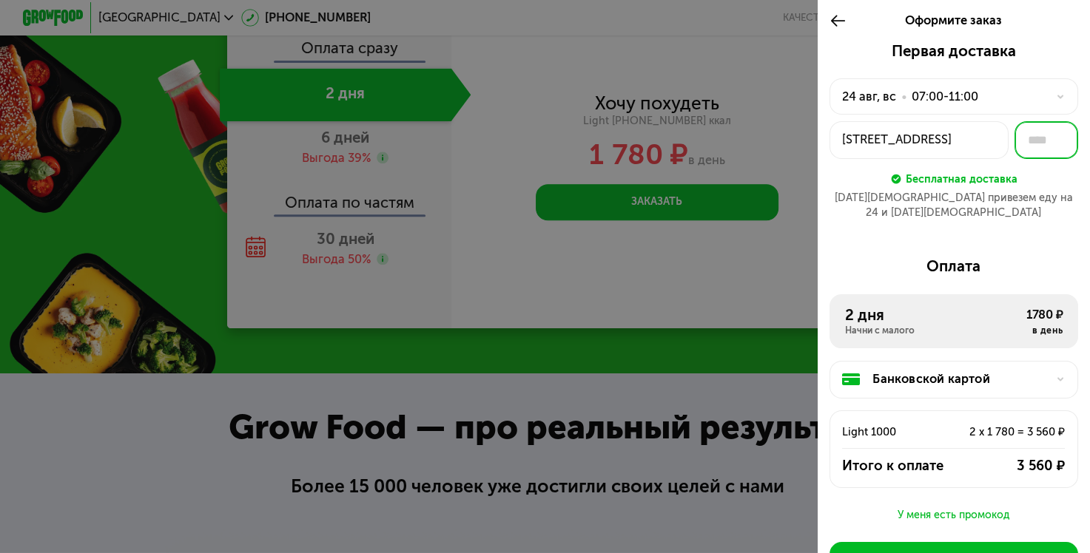
click at [1033, 139] on input "text" at bounding box center [1046, 140] width 64 height 38
type input "***"
click at [1040, 189] on div "Первая доставка 24 авг, вс • 07:00-11:00 Мурино, Всеволожский р-н, пр-кт Авиато…" at bounding box center [953, 137] width 249 height 191
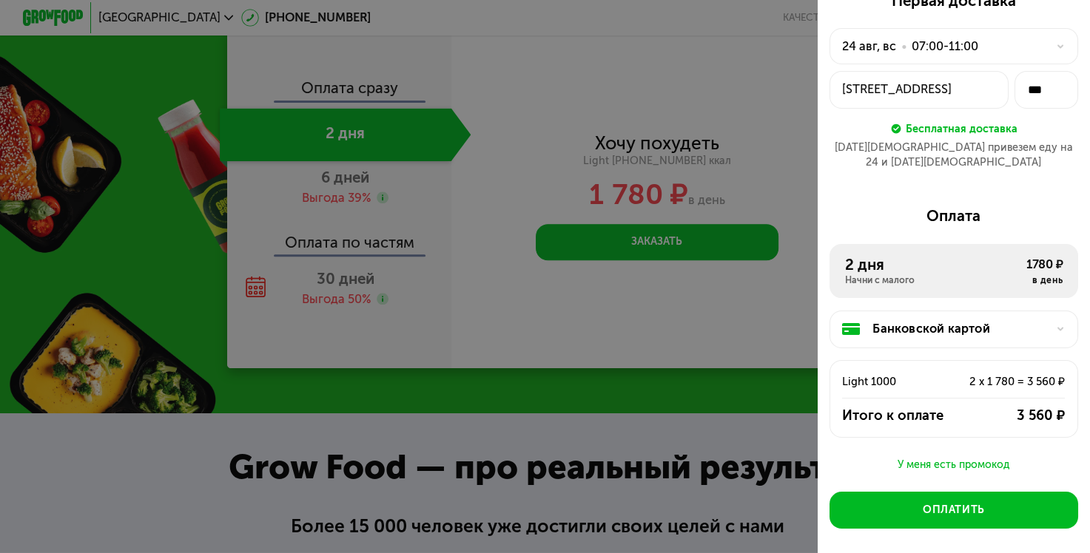
scroll to position [49, 0]
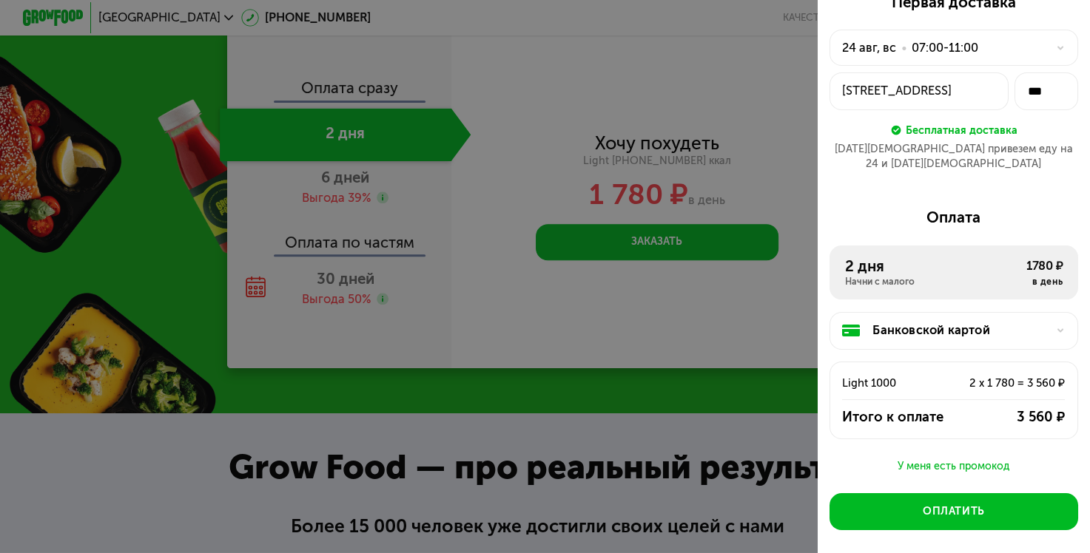
click at [754, 45] on div at bounding box center [545, 276] width 1090 height 553
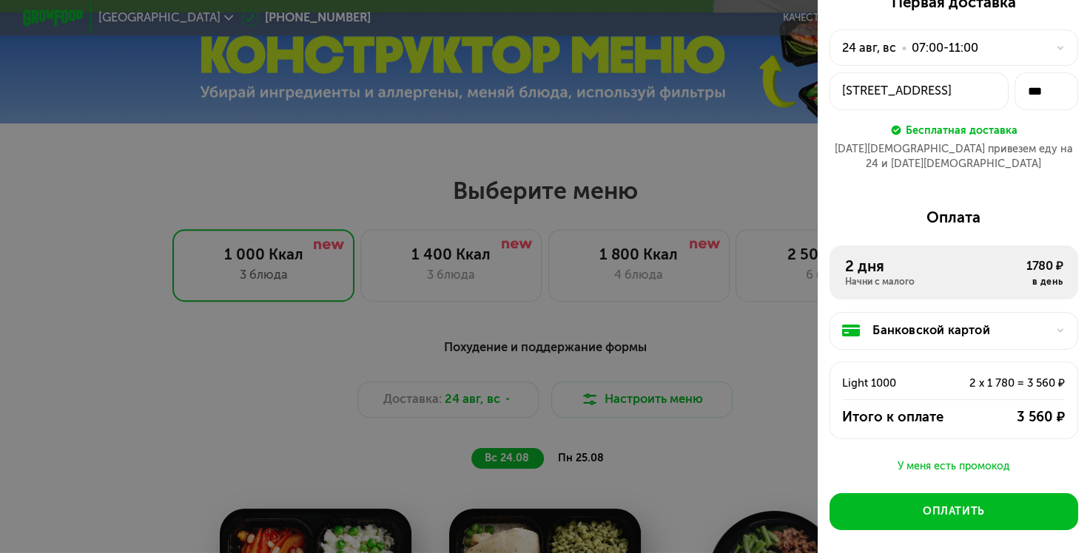
scroll to position [542, 0]
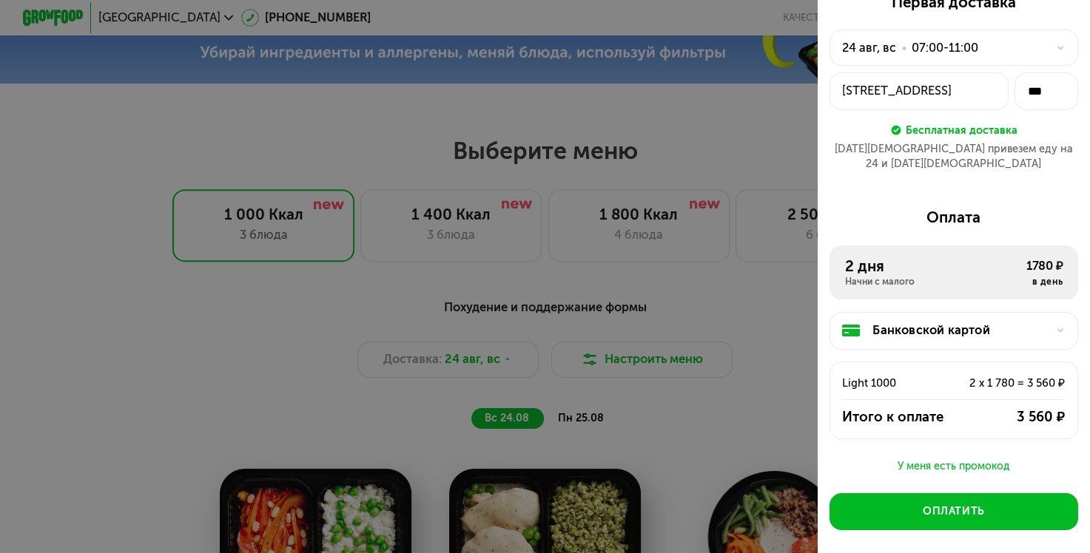
click at [691, 115] on div at bounding box center [545, 276] width 1090 height 553
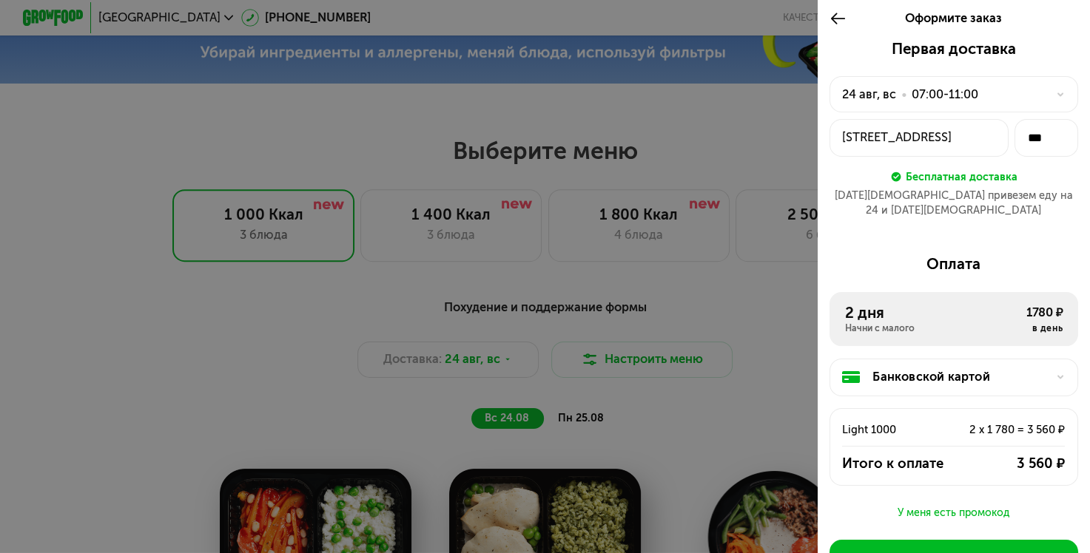
scroll to position [0, 0]
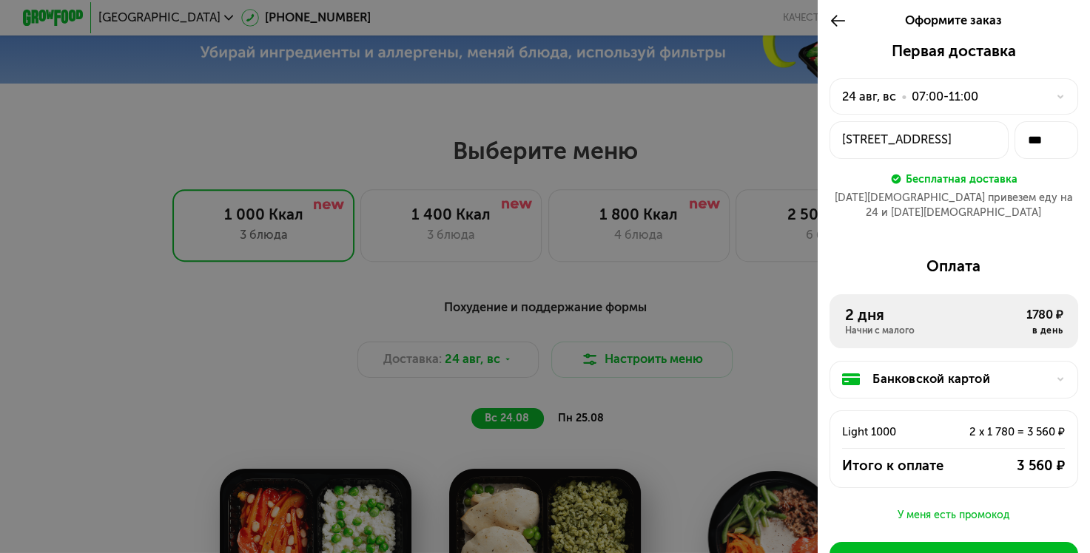
click at [832, 19] on icon at bounding box center [837, 21] width 17 height 18
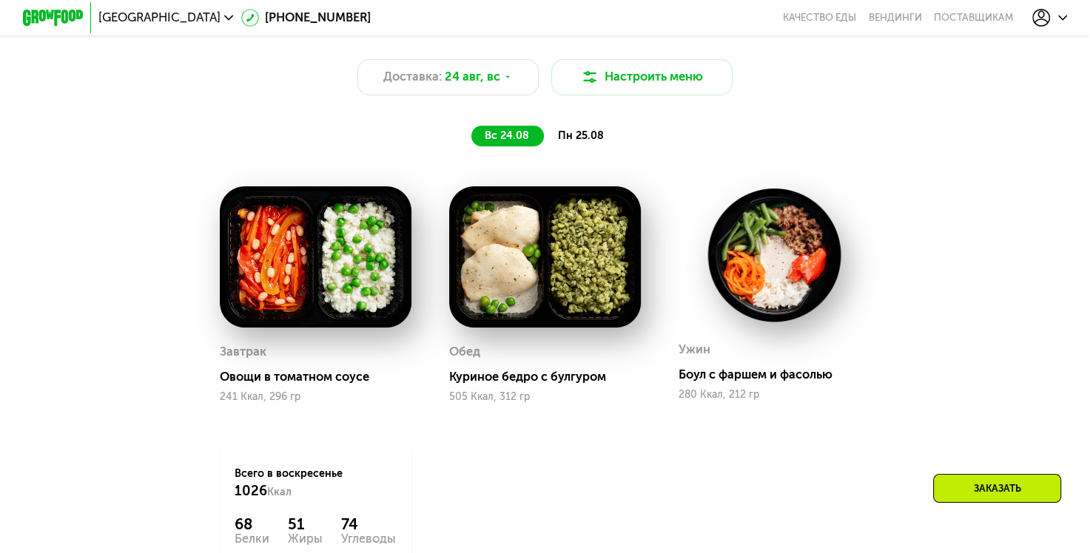
scroll to position [808, 0]
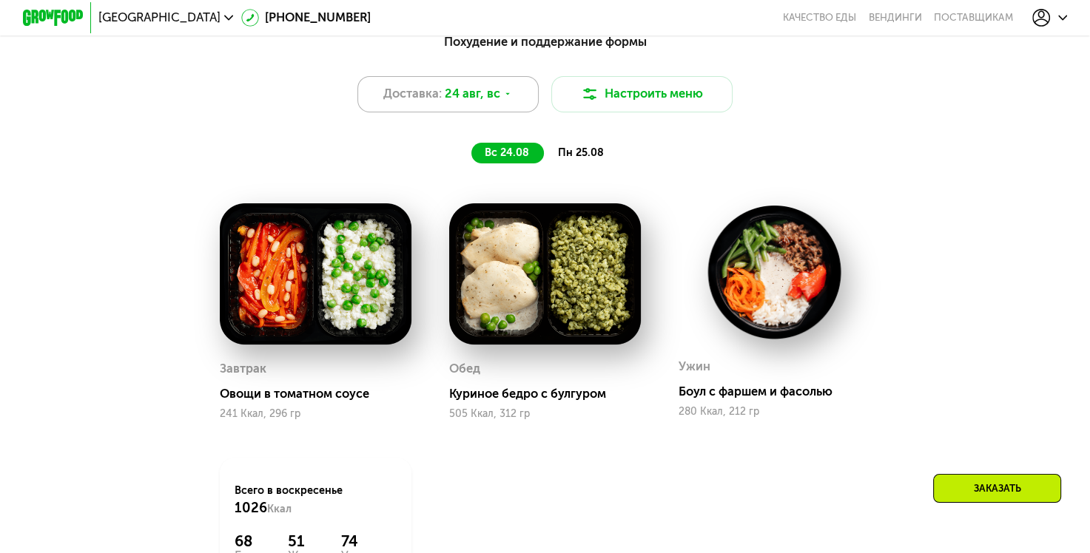
click at [503, 98] on icon at bounding box center [507, 94] width 9 height 9
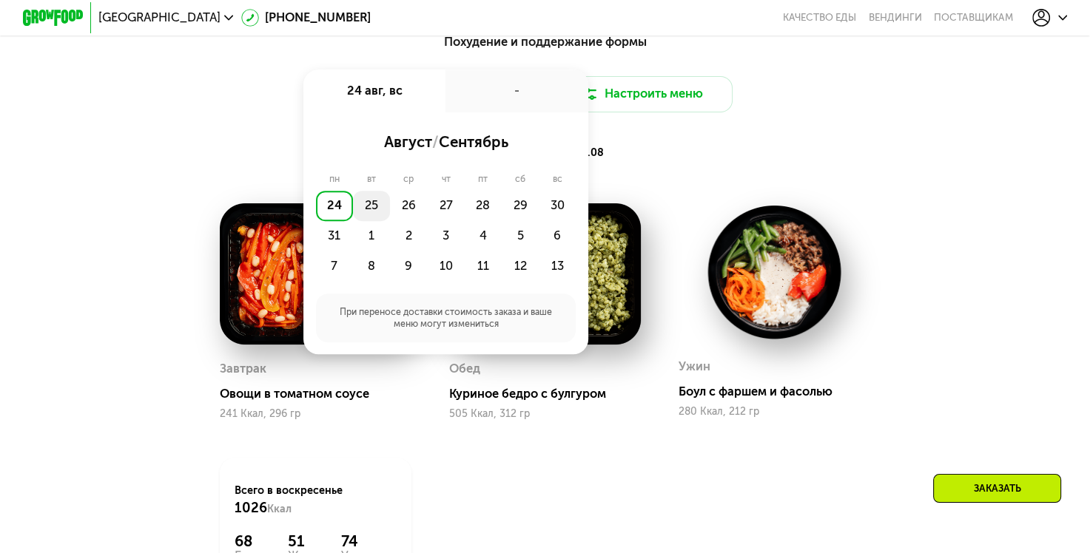
click at [390, 213] on div "25" at bounding box center [408, 206] width 37 height 30
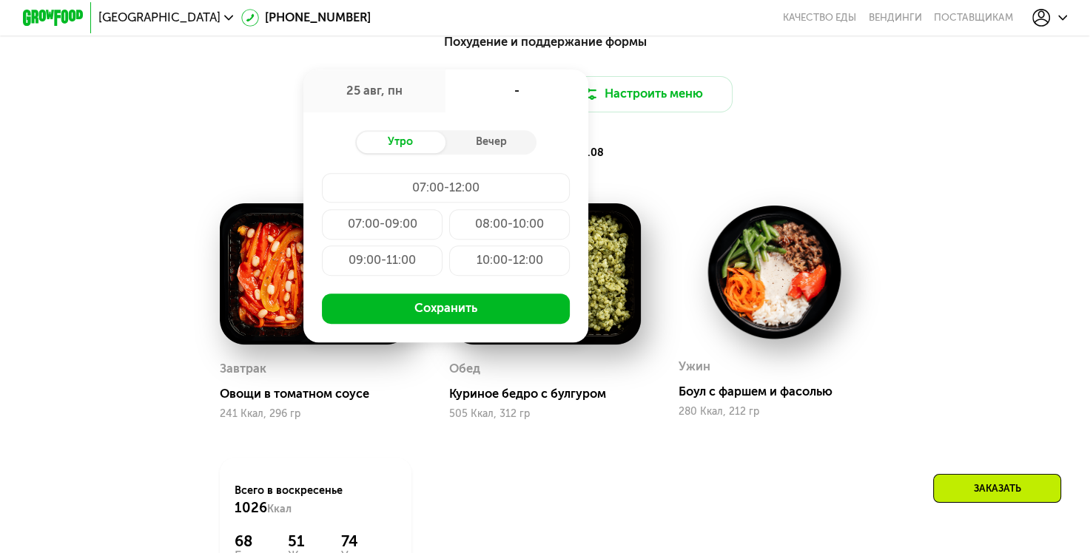
click at [449, 228] on div "07:00-09:00" at bounding box center [509, 224] width 121 height 30
click at [817, 191] on div "Похудение и поддержание формы Доставка: 25 авг, пн 25 авг, пн 07:00-09:00 Утро …" at bounding box center [544, 338] width 932 height 628
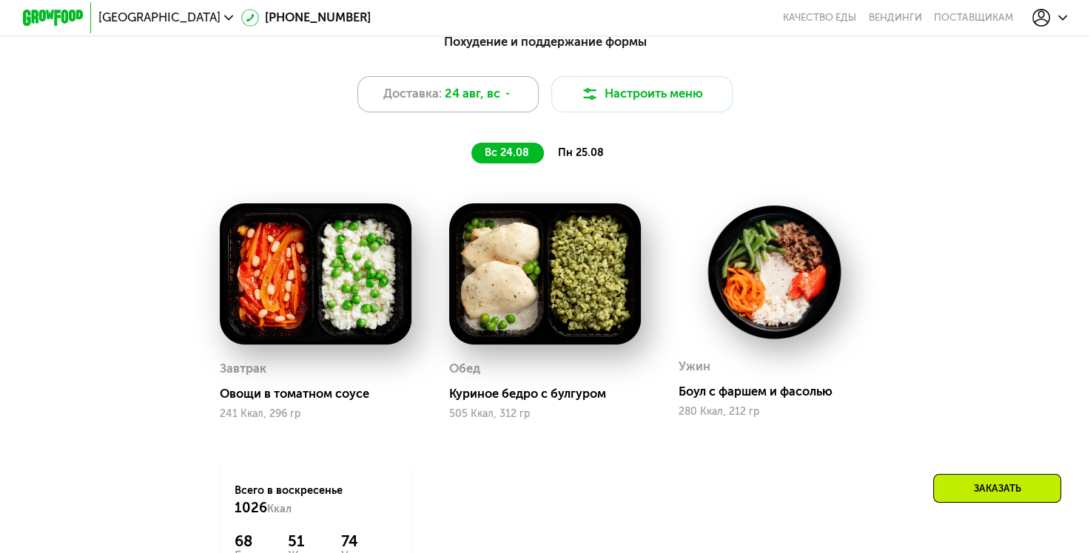
click at [498, 104] on span "24 авг, вс" at bounding box center [472, 94] width 55 height 18
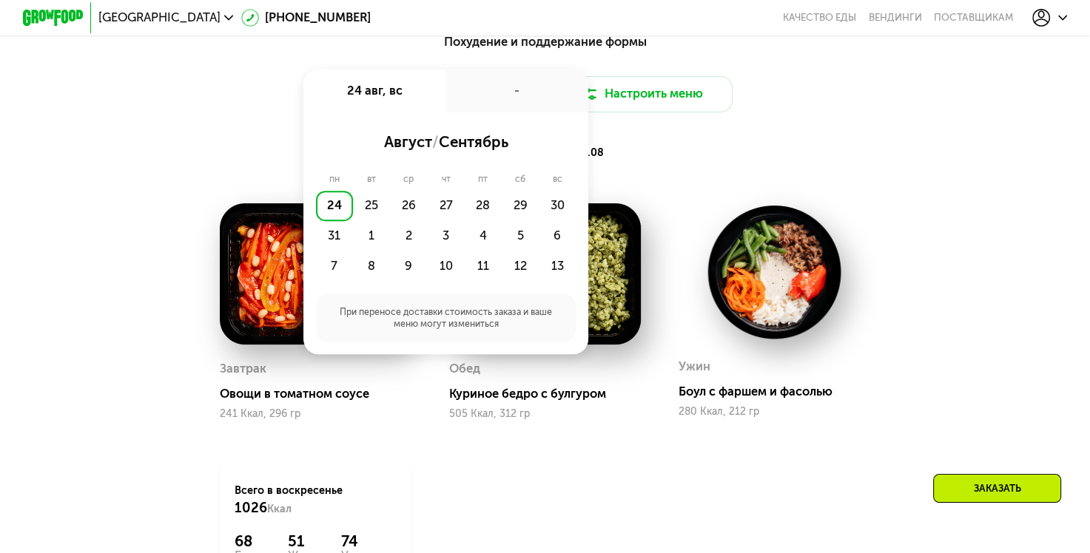
click at [326, 212] on div "24" at bounding box center [334, 206] width 37 height 30
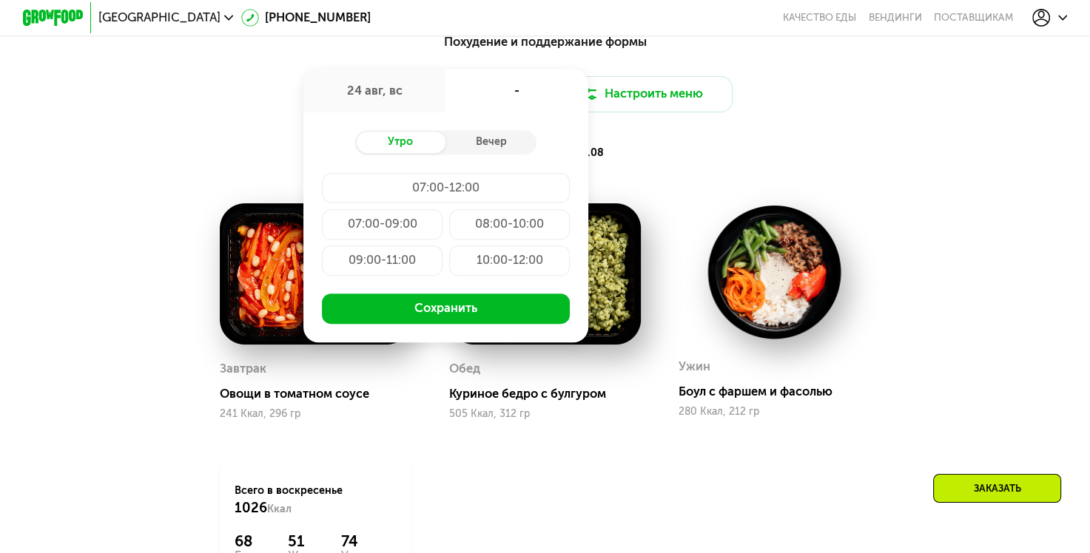
click at [449, 231] on div "07:00-09:00" at bounding box center [509, 224] width 121 height 30
click at [494, 144] on div "Вечер" at bounding box center [490, 142] width 91 height 21
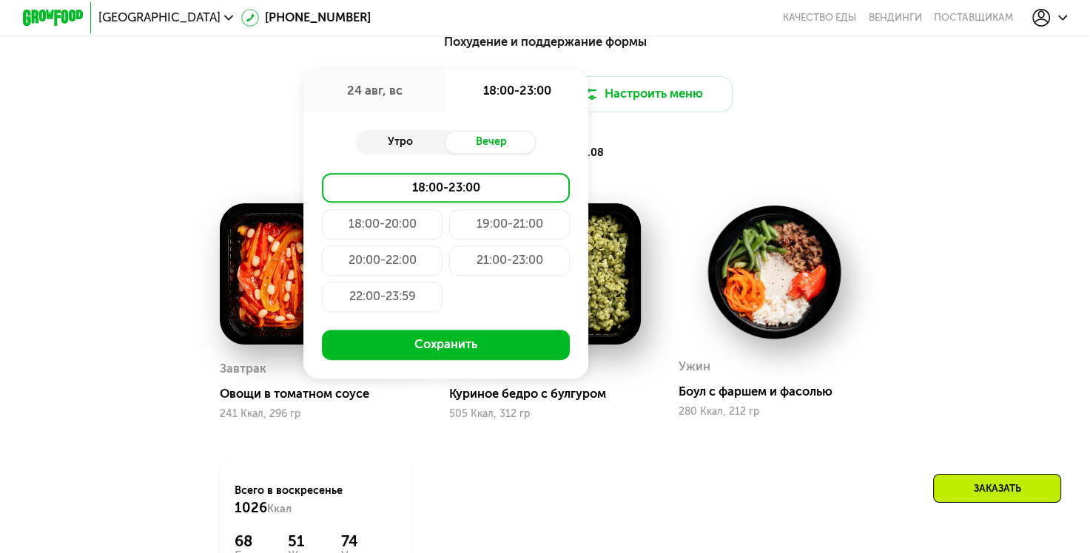
click at [398, 146] on div "Утро" at bounding box center [400, 142] width 91 height 21
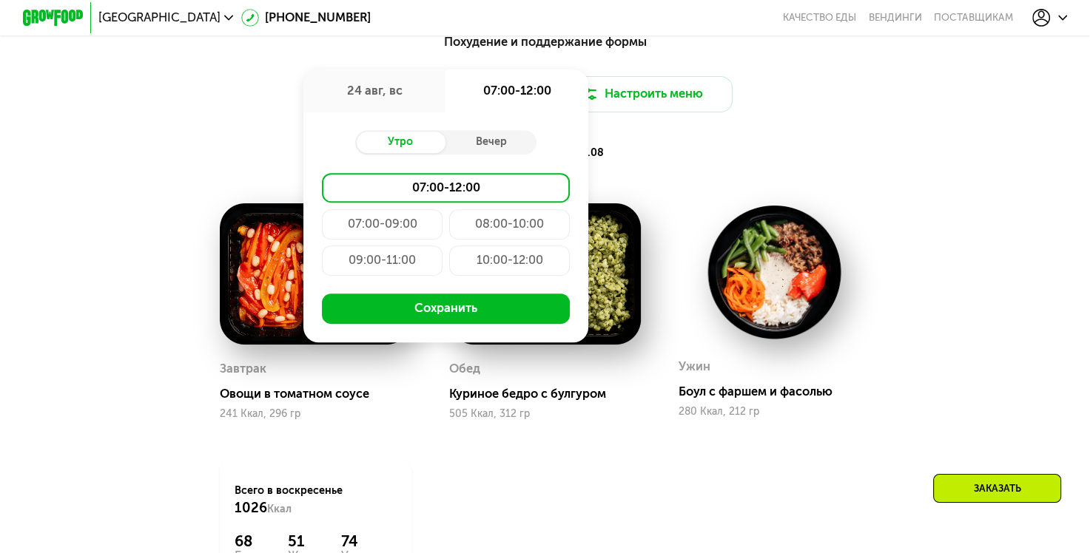
click at [777, 154] on div "вс 24.08 пн 25.08" at bounding box center [545, 153] width 628 height 21
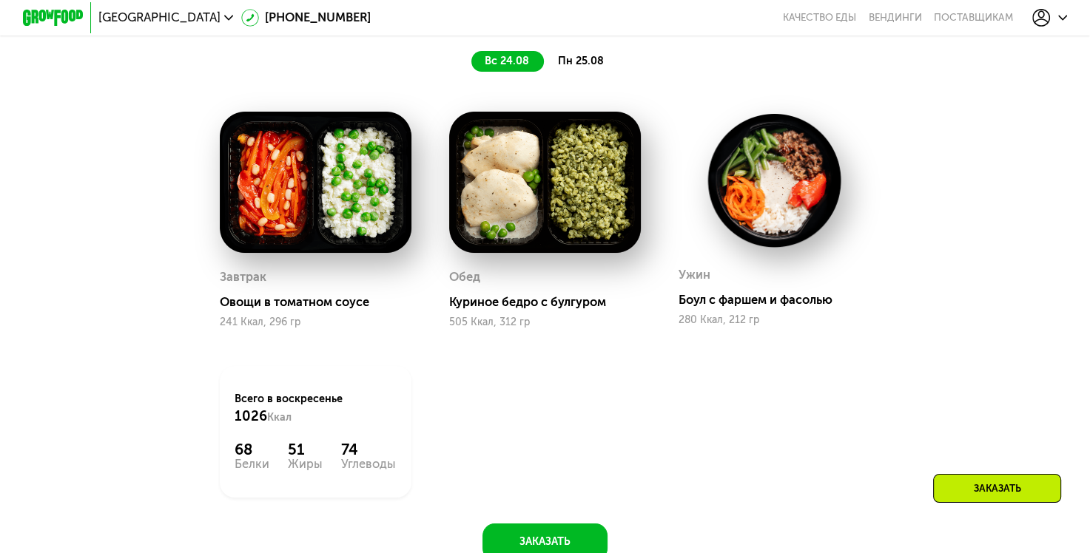
scroll to position [877, 0]
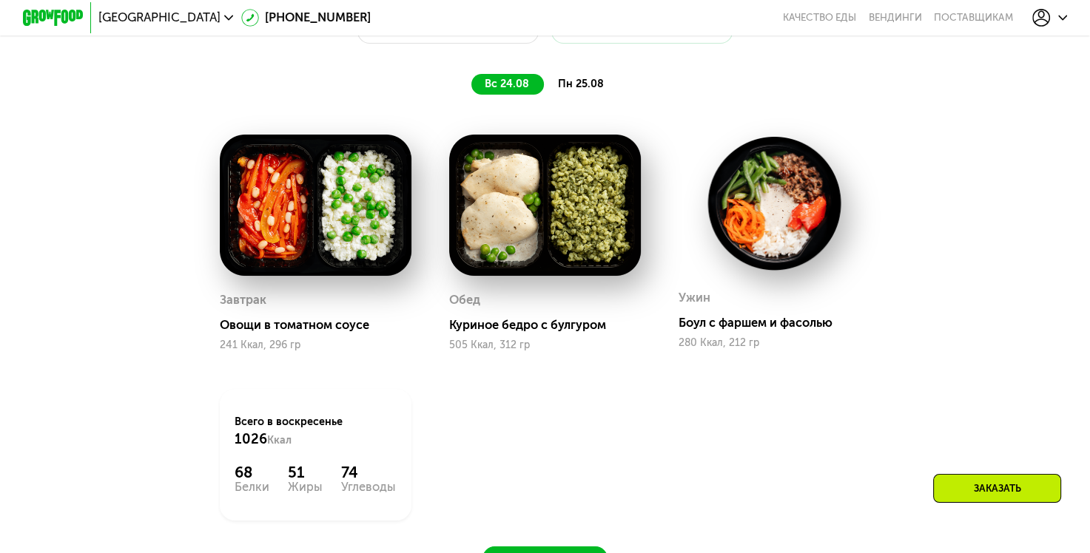
click at [562, 87] on span "пн 25.08" at bounding box center [581, 84] width 46 height 13
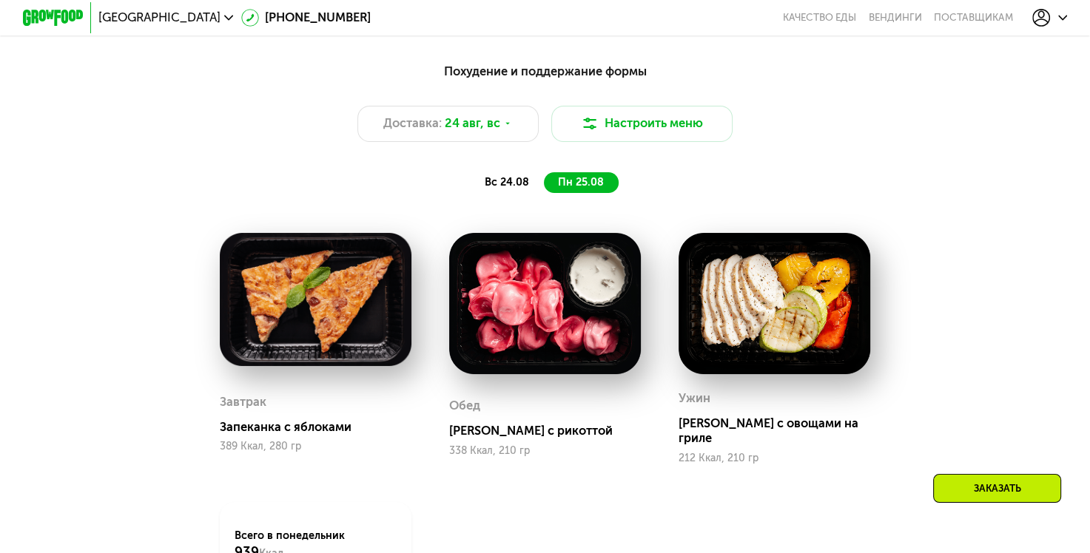
scroll to position [755, 0]
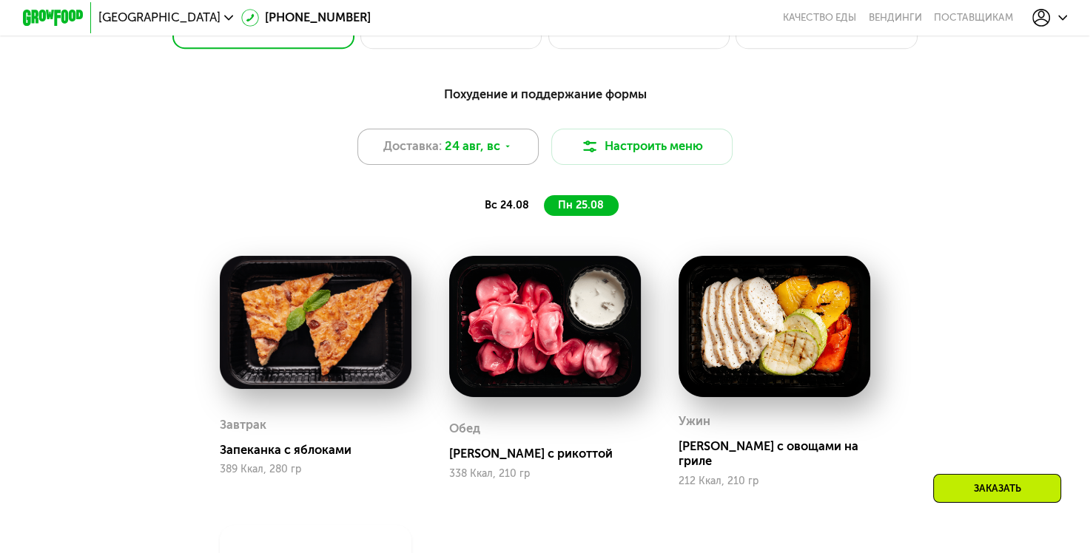
click at [500, 151] on div "Доставка: 24 авг, вс" at bounding box center [448, 147] width 182 height 36
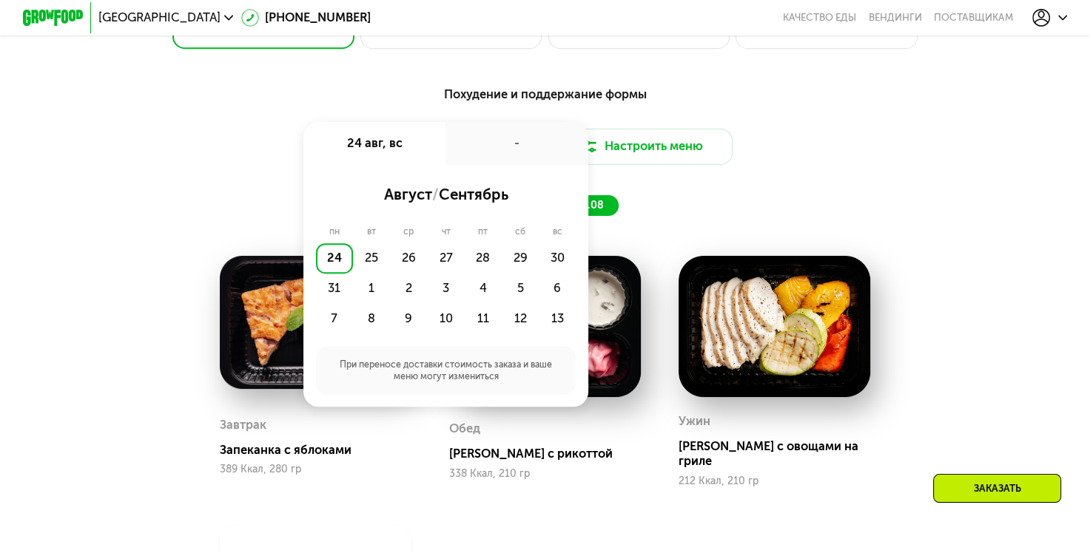
click at [338, 265] on div "24" at bounding box center [334, 258] width 37 height 30
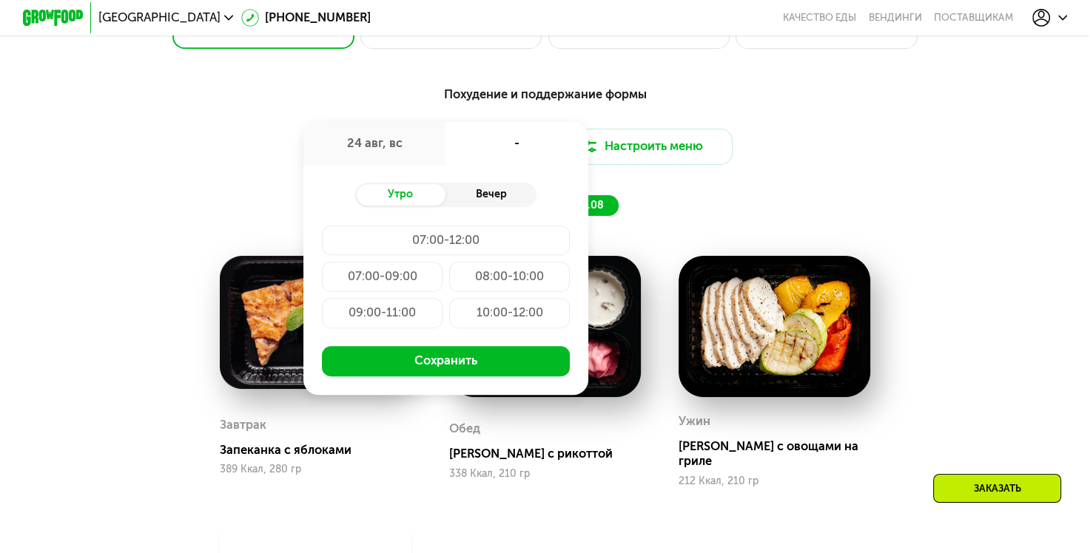
click at [494, 198] on div "Вечер" at bounding box center [490, 194] width 91 height 21
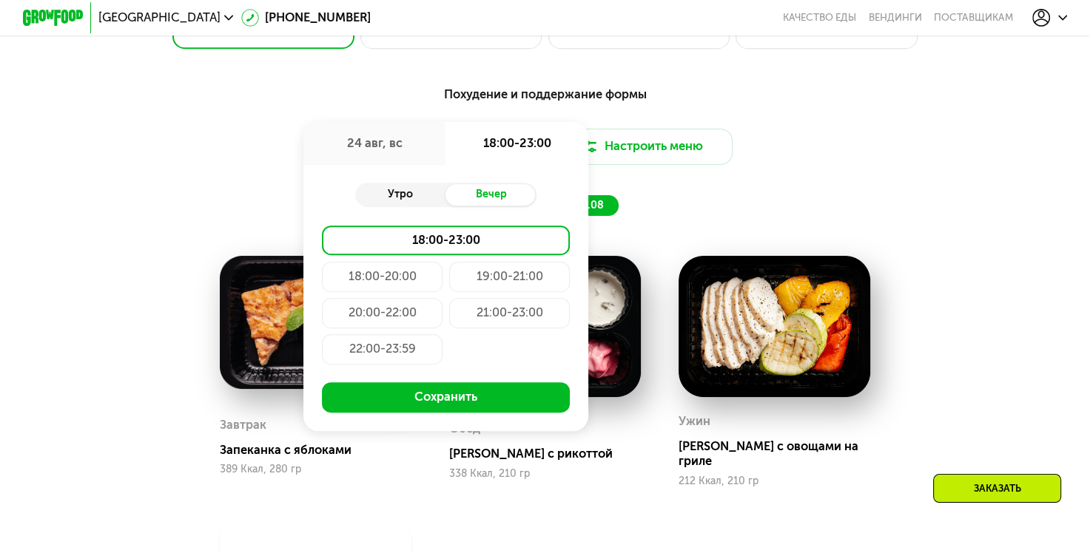
click at [381, 201] on div "Утро" at bounding box center [400, 194] width 91 height 21
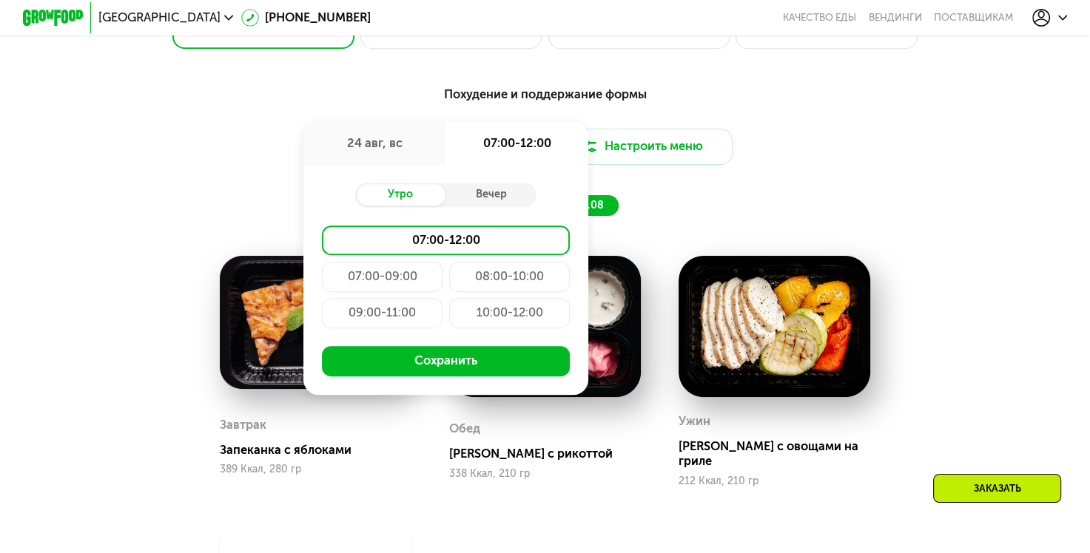
click at [449, 287] on div "07:00-09:00" at bounding box center [509, 277] width 121 height 30
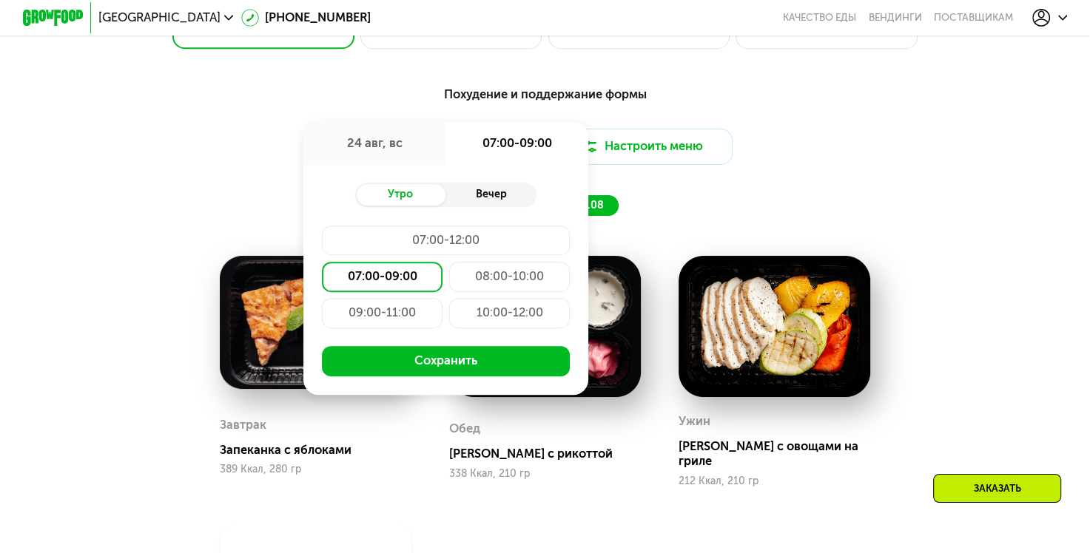
click at [476, 204] on div "Вечер" at bounding box center [490, 194] width 91 height 21
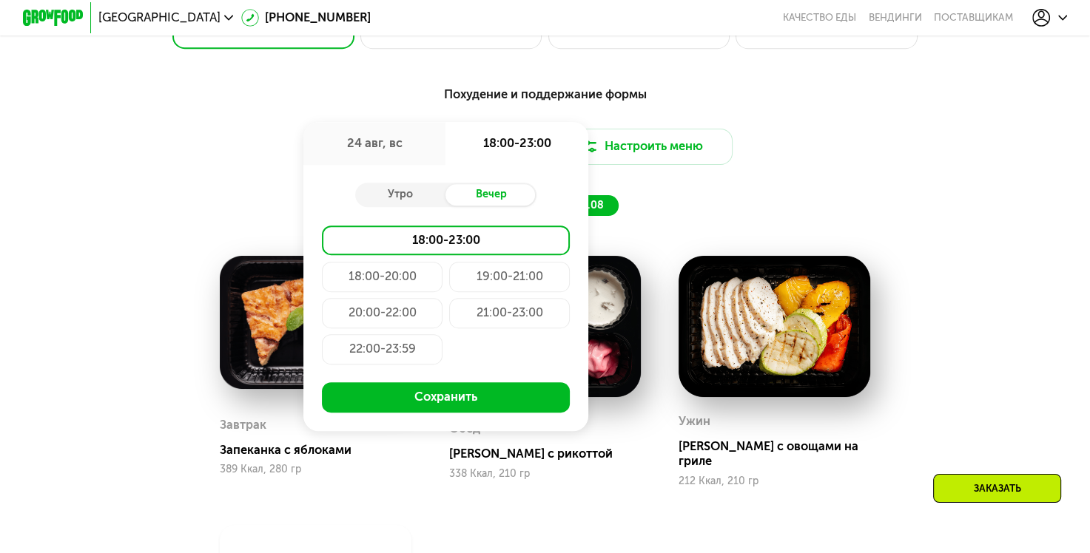
click at [443, 334] on div "21:00-23:00" at bounding box center [382, 349] width 121 height 30
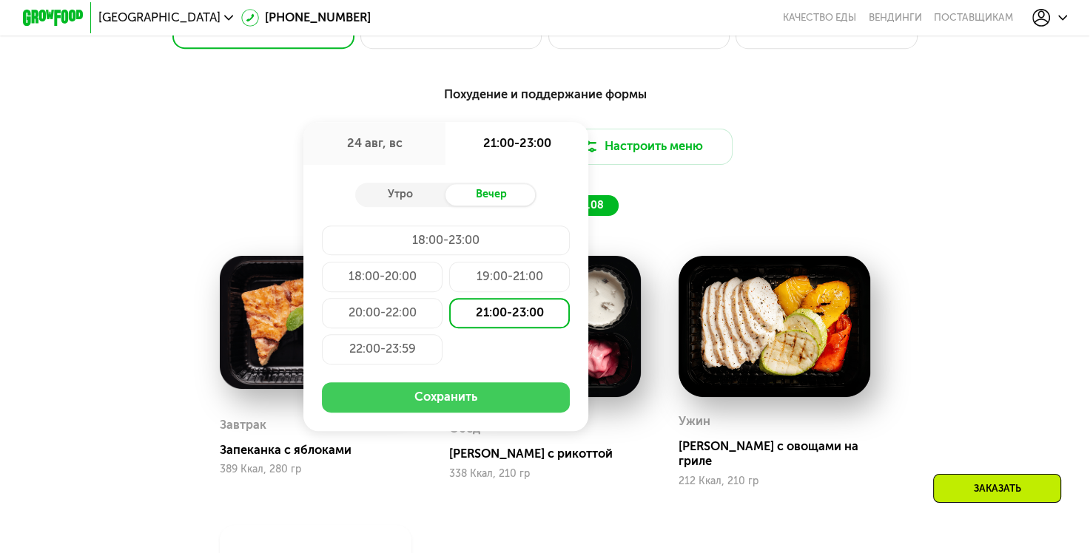
click at [445, 405] on button "Сохранить" at bounding box center [446, 398] width 249 height 30
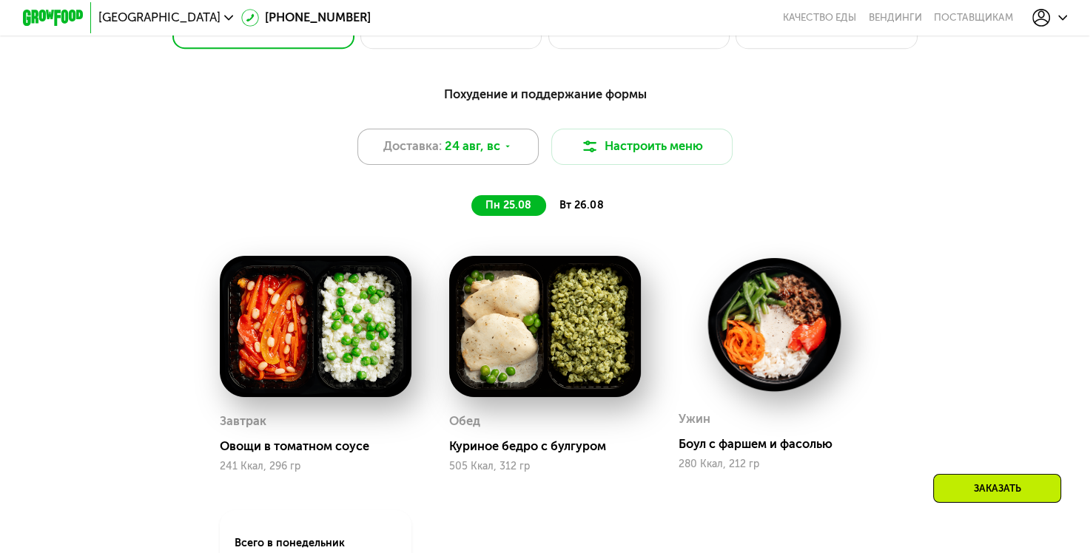
click at [503, 151] on icon at bounding box center [507, 146] width 9 height 9
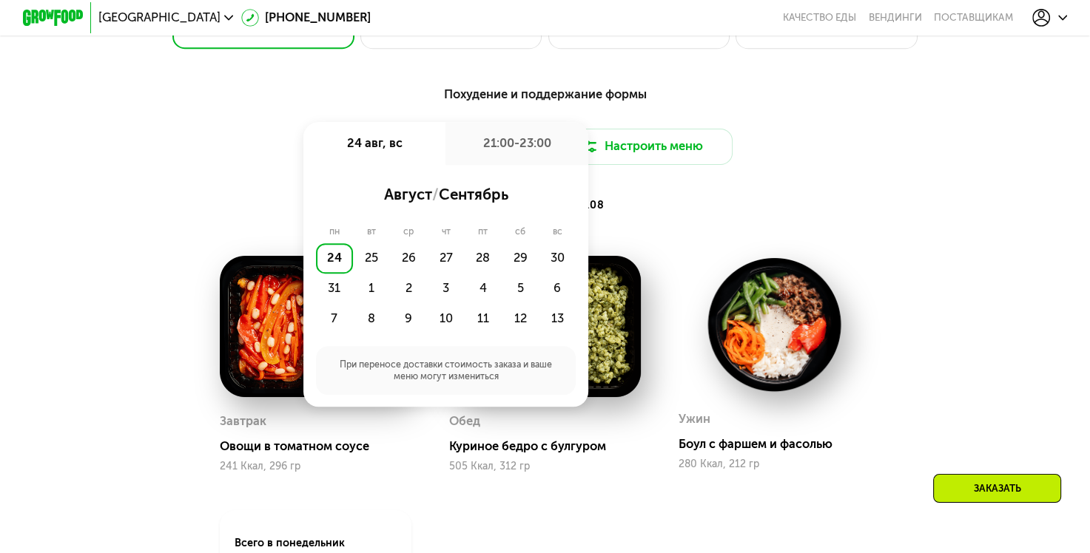
click at [783, 217] on div "пн 25.08 вт 26.08" at bounding box center [545, 205] width 628 height 21
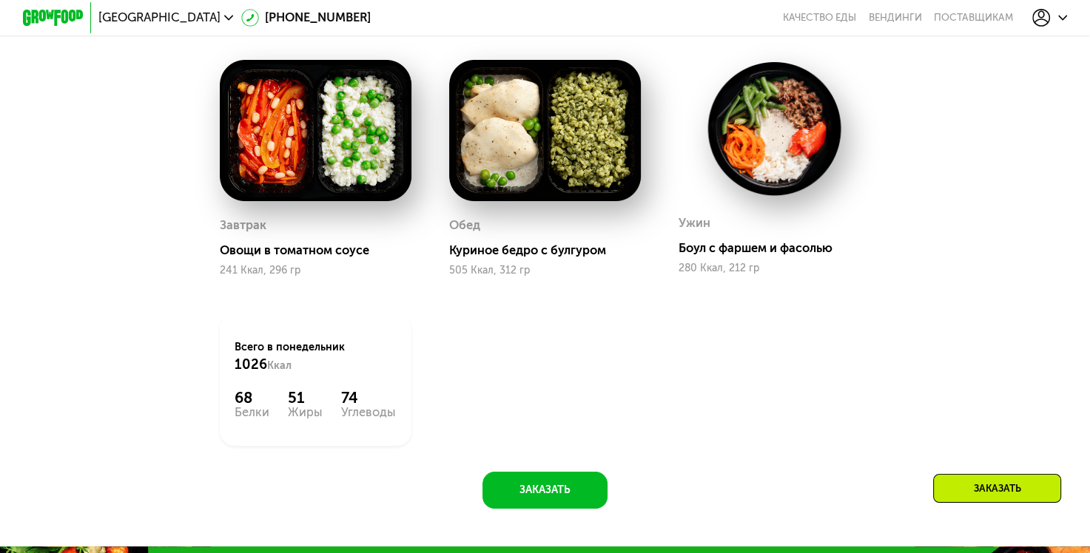
scroll to position [906, 0]
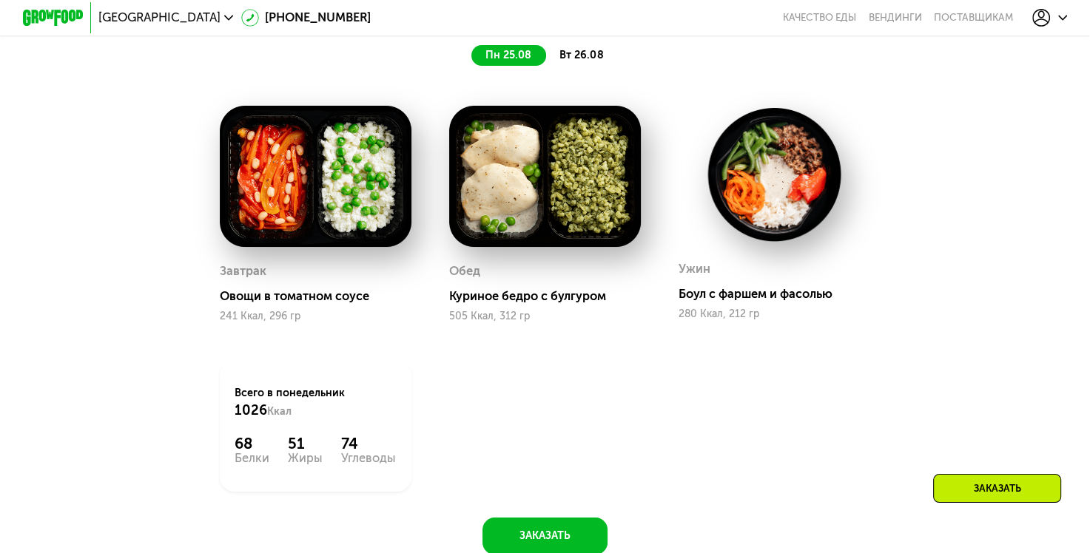
click at [977, 479] on div "Заказать" at bounding box center [997, 488] width 128 height 29
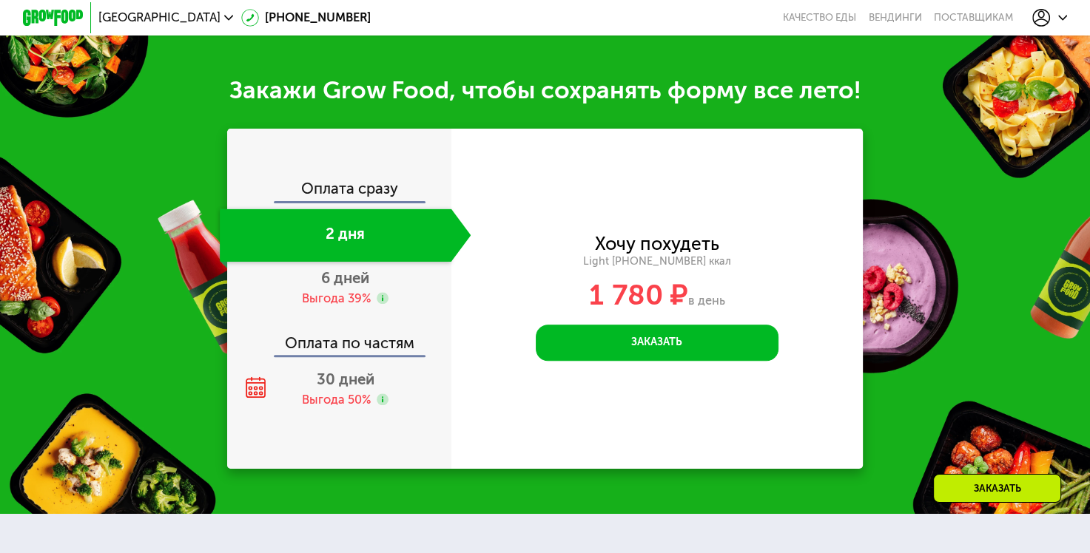
scroll to position [1511, 0]
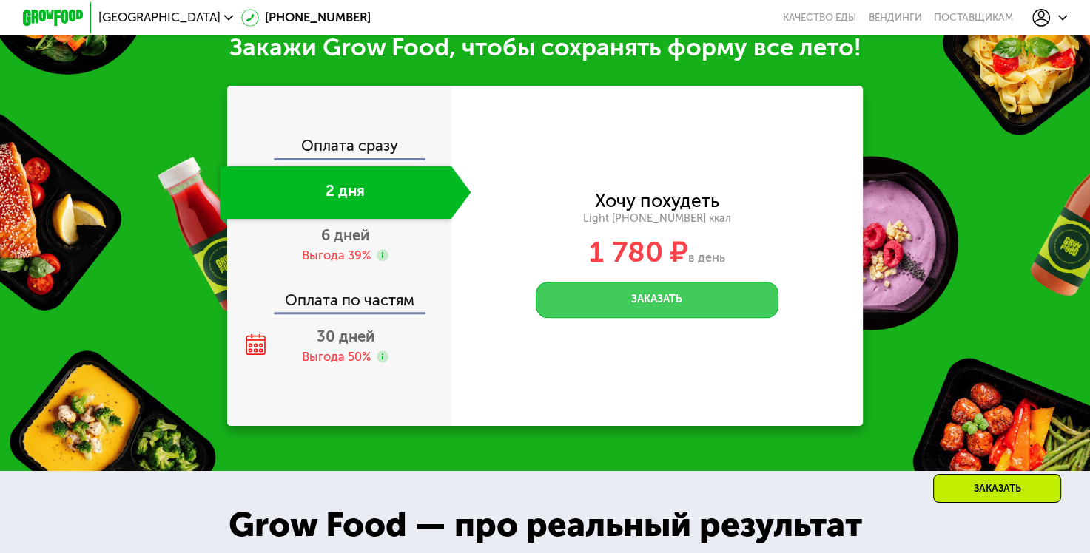
click at [644, 314] on button "Заказать" at bounding box center [657, 300] width 242 height 36
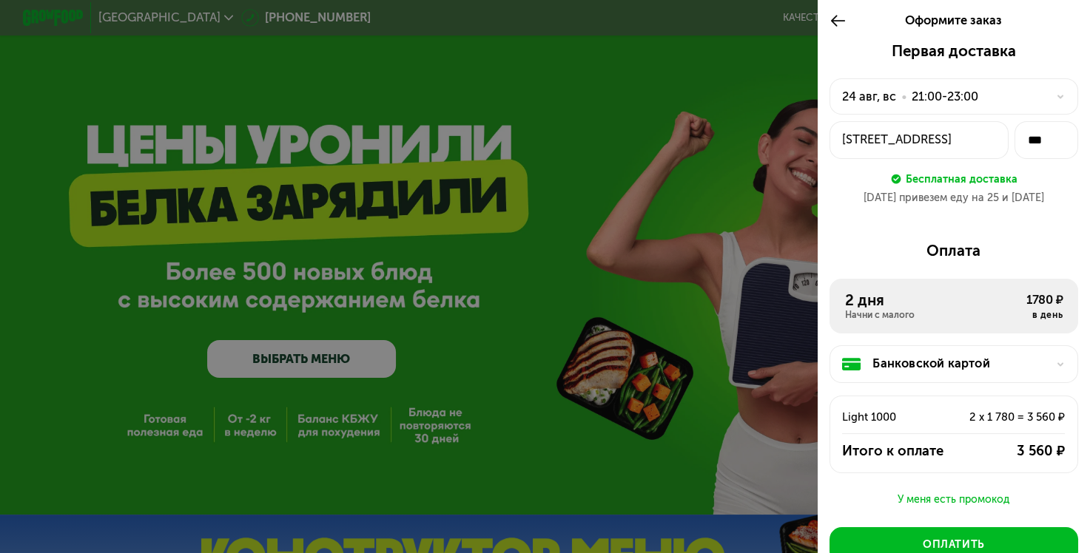
click at [1047, 95] on div at bounding box center [1056, 96] width 18 height 9
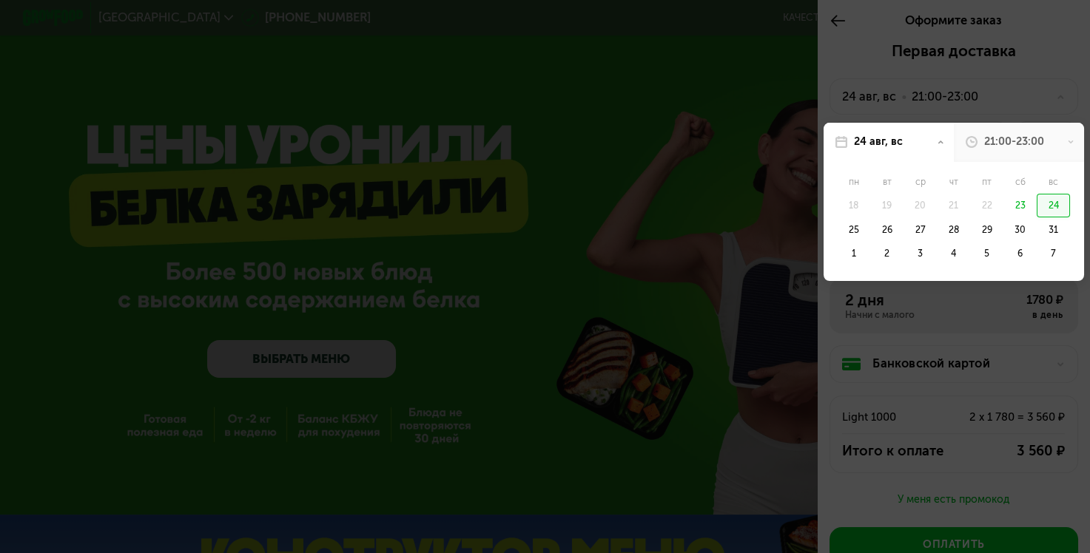
click at [1038, 201] on div "24" at bounding box center [1053, 206] width 33 height 24
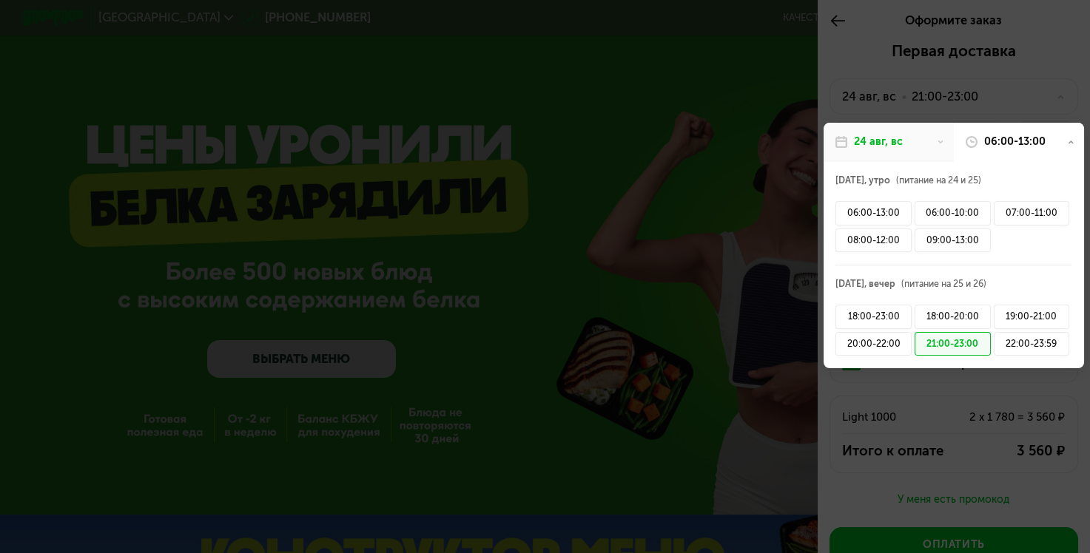
click at [938, 342] on div "21:00-23:00" at bounding box center [953, 344] width 76 height 24
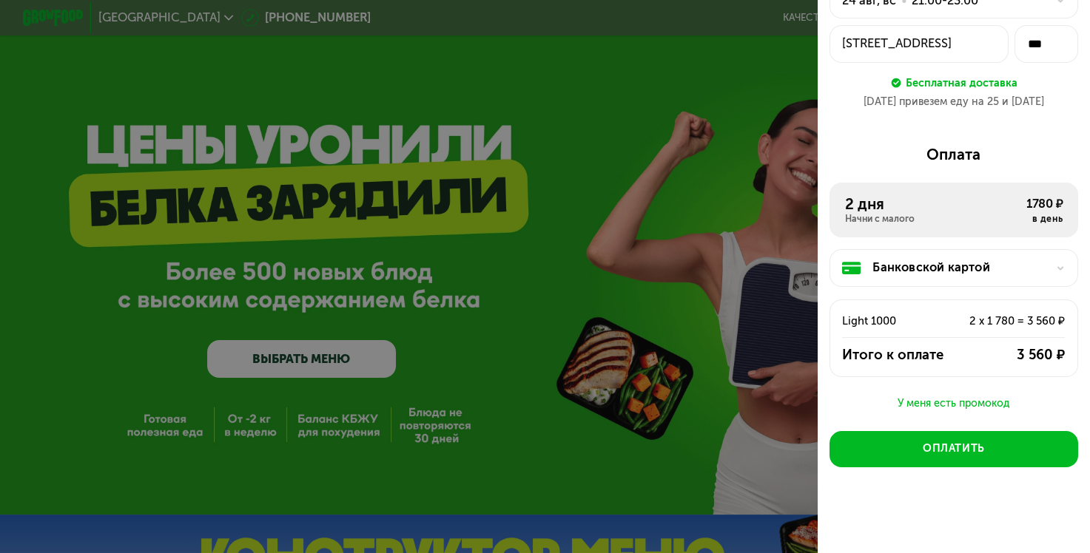
scroll to position [104, 0]
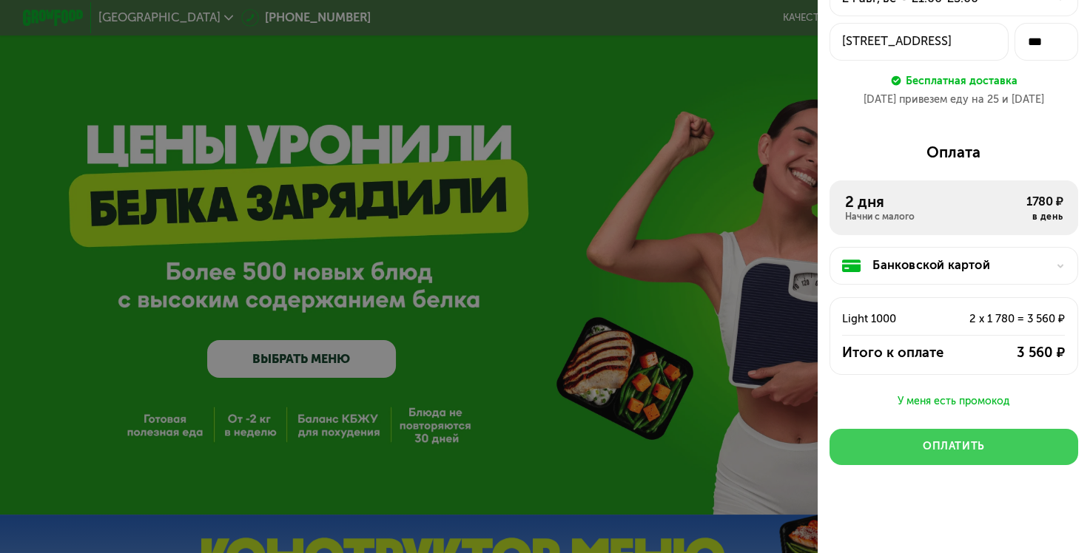
click at [960, 439] on div "Оплатить" at bounding box center [954, 446] width 62 height 15
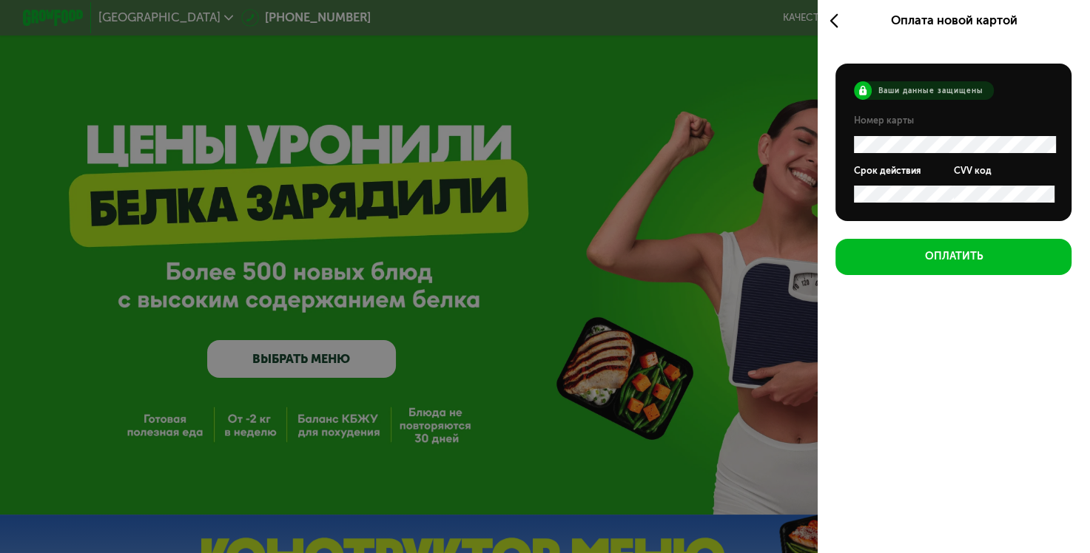
scroll to position [0, 0]
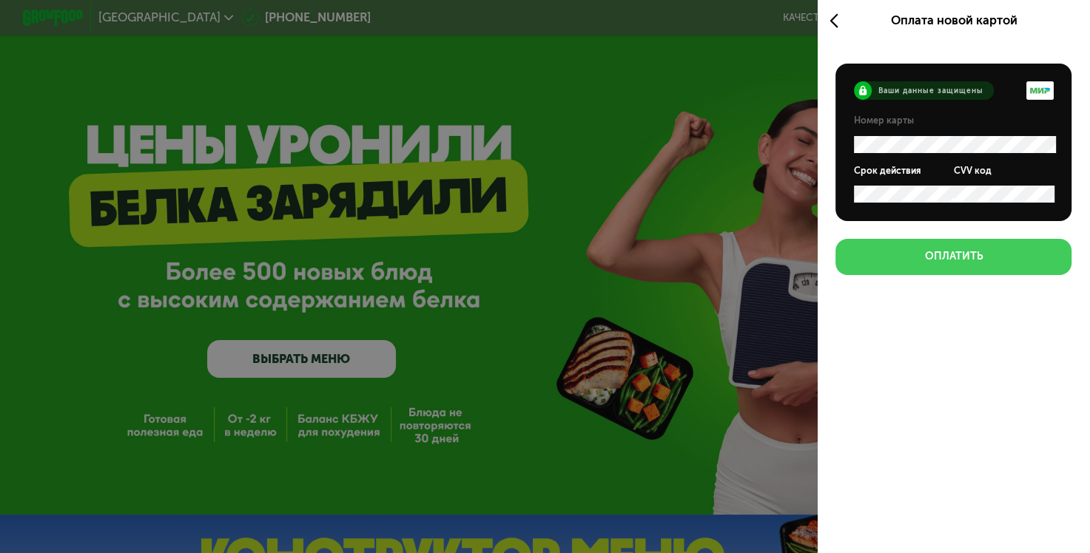
click at [951, 264] on div "Оплатить" at bounding box center [953, 256] width 58 height 15
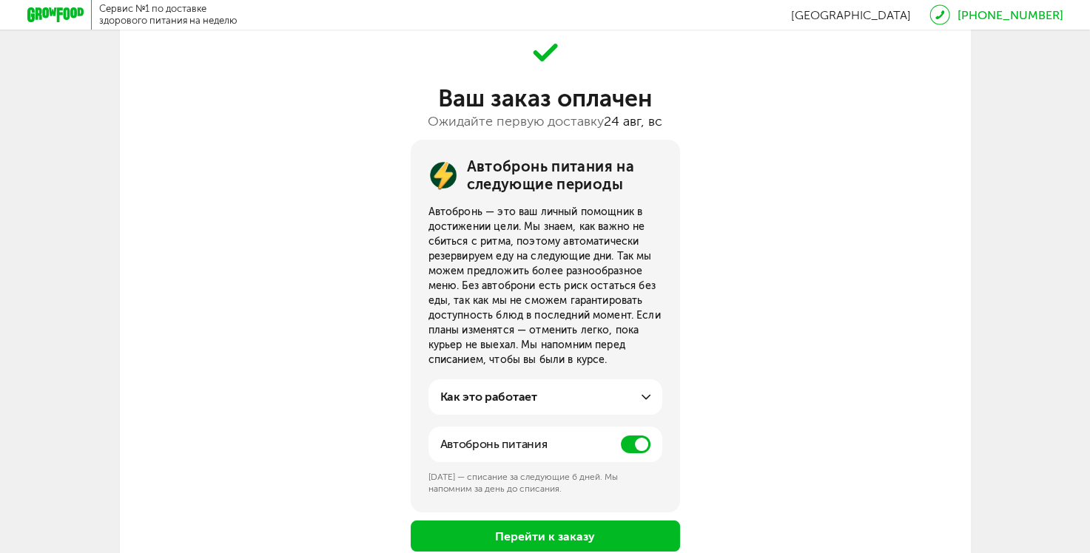
scroll to position [92, 0]
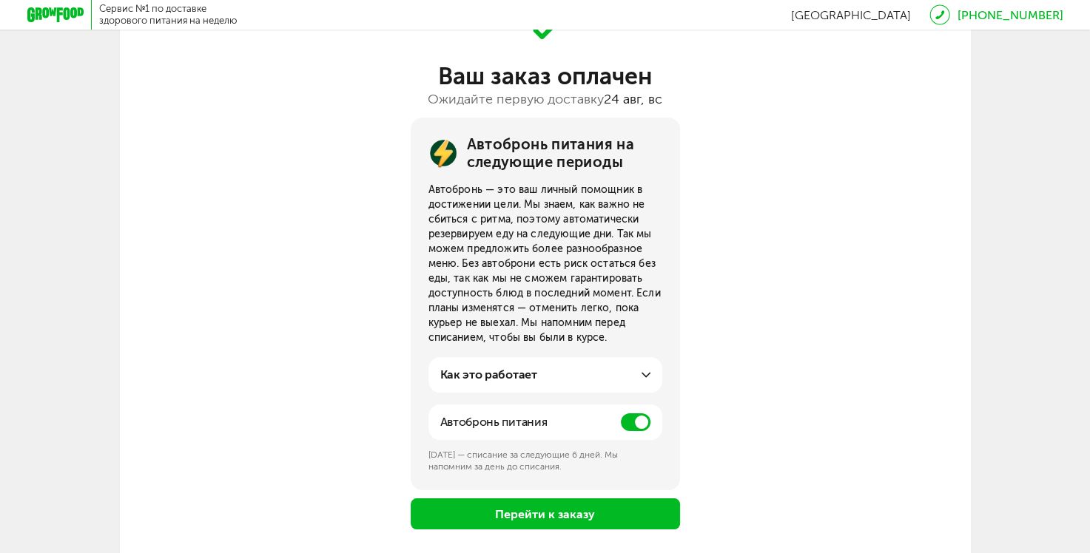
click at [631, 417] on span at bounding box center [636, 423] width 30 height 18
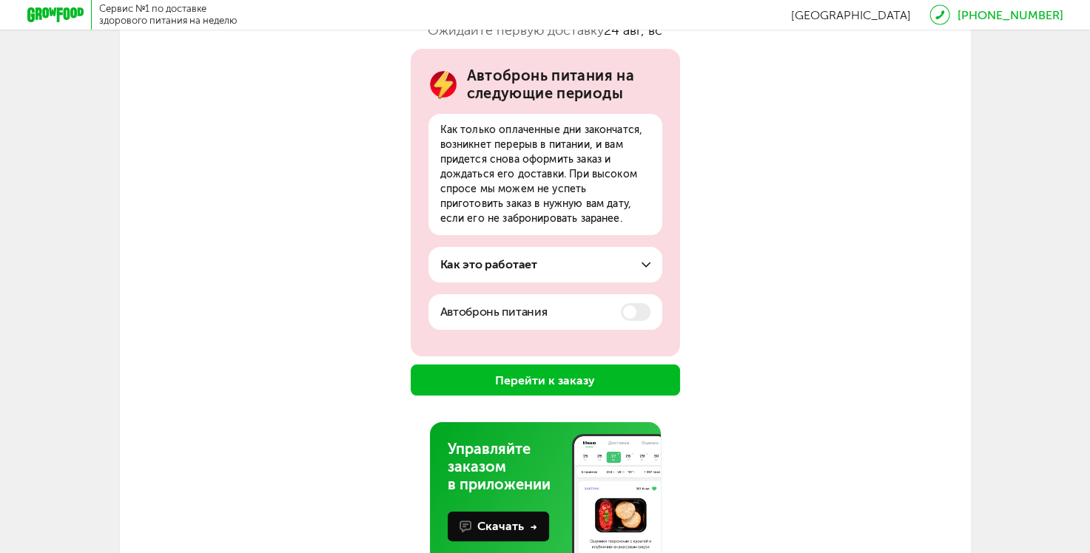
scroll to position [218, 0]
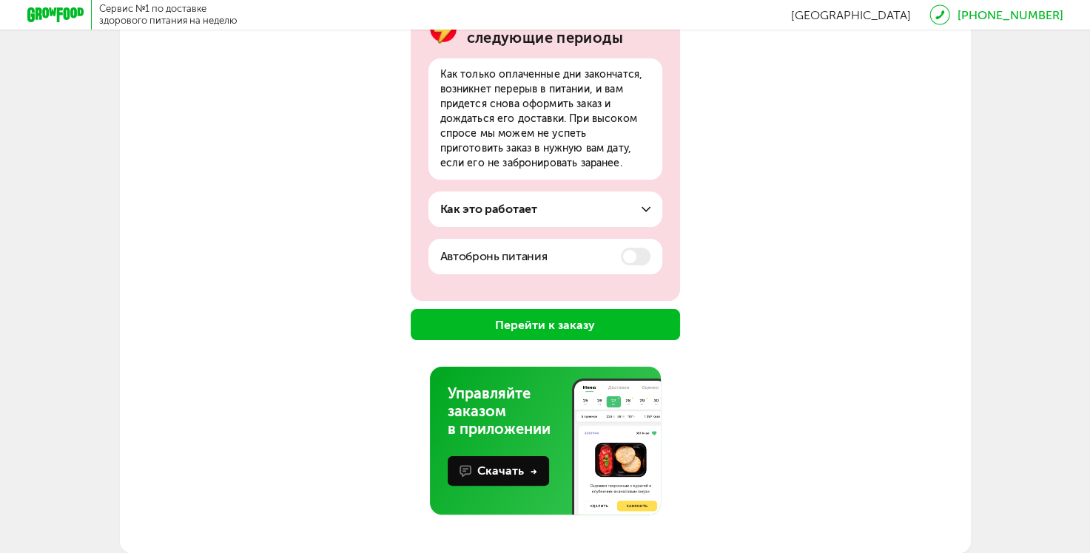
click at [523, 320] on button "Перейти к заказу" at bounding box center [545, 324] width 269 height 31
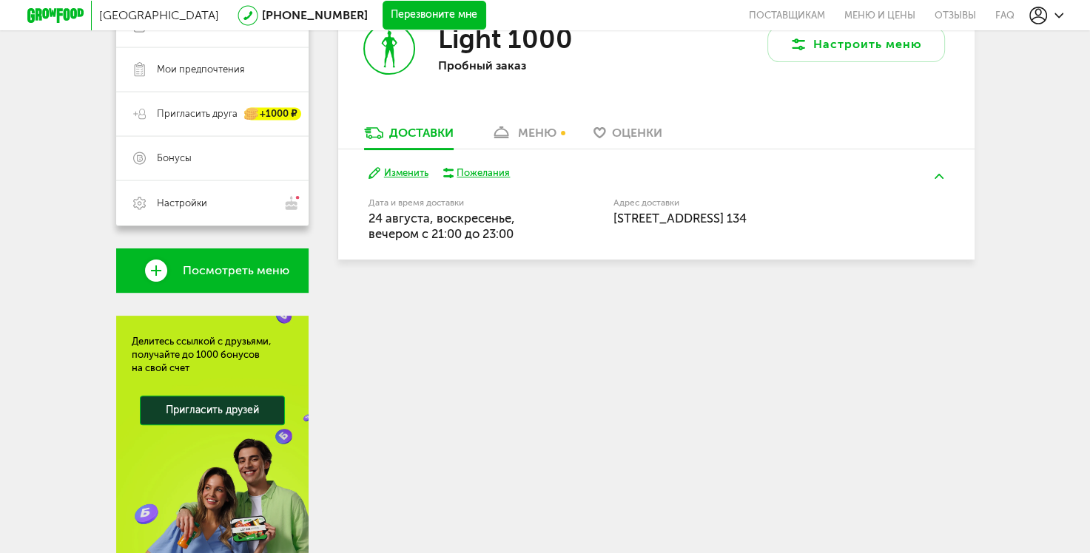
scroll to position [289, 0]
click at [687, 223] on span "[STREET_ADDRESS] 134" at bounding box center [679, 219] width 133 height 15
click at [497, 172] on div "Пожелания" at bounding box center [483, 173] width 53 height 13
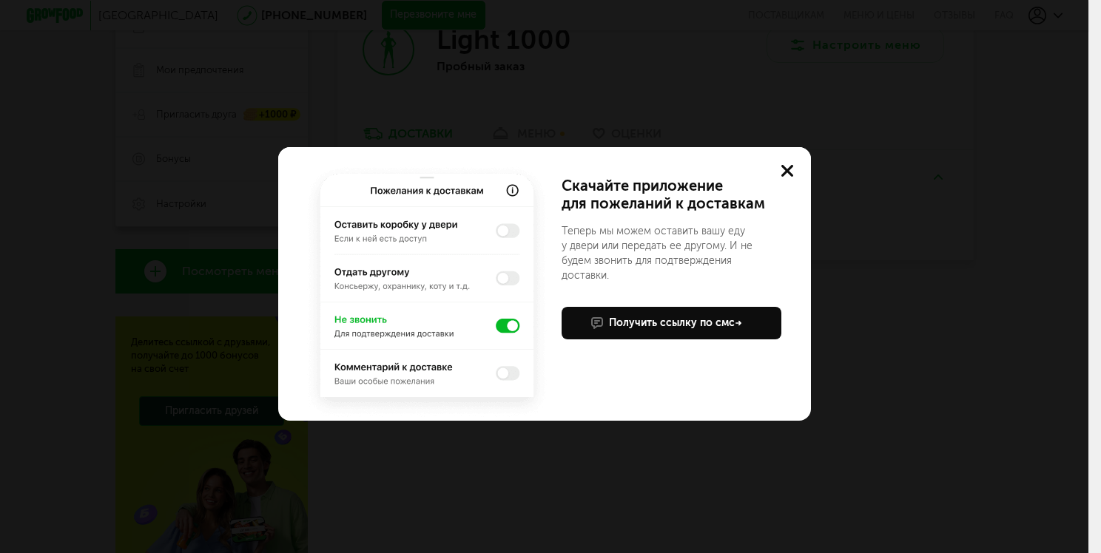
click at [782, 168] on use at bounding box center [787, 171] width 12 height 12
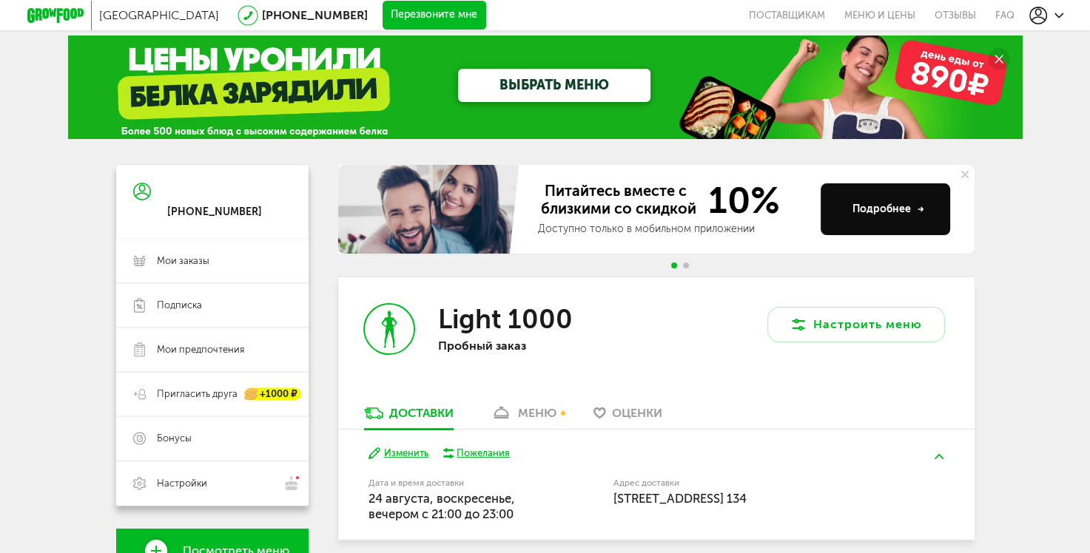
scroll to position [0, 0]
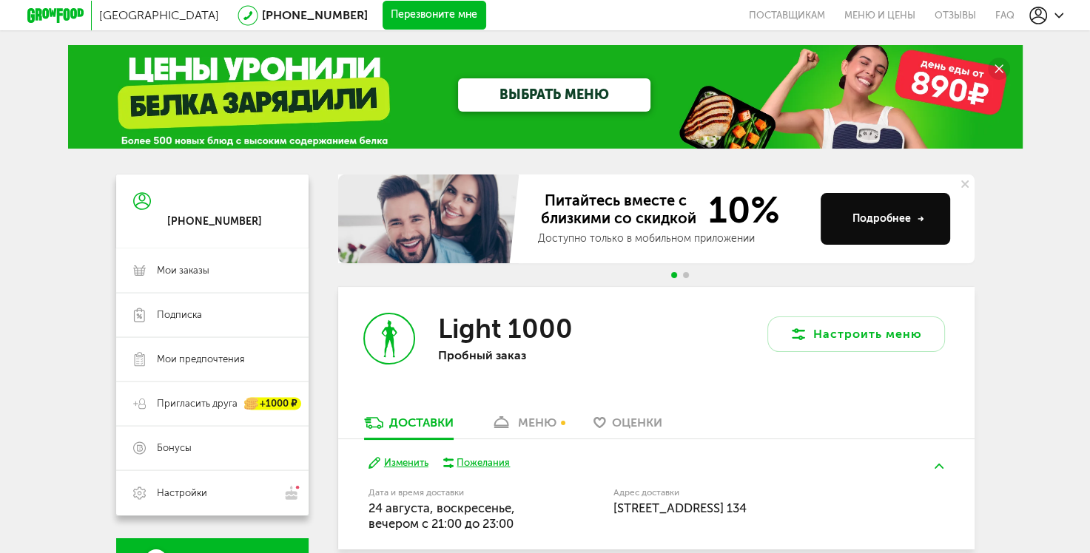
click at [1050, 15] on div at bounding box center [1046, 16] width 34 height 18
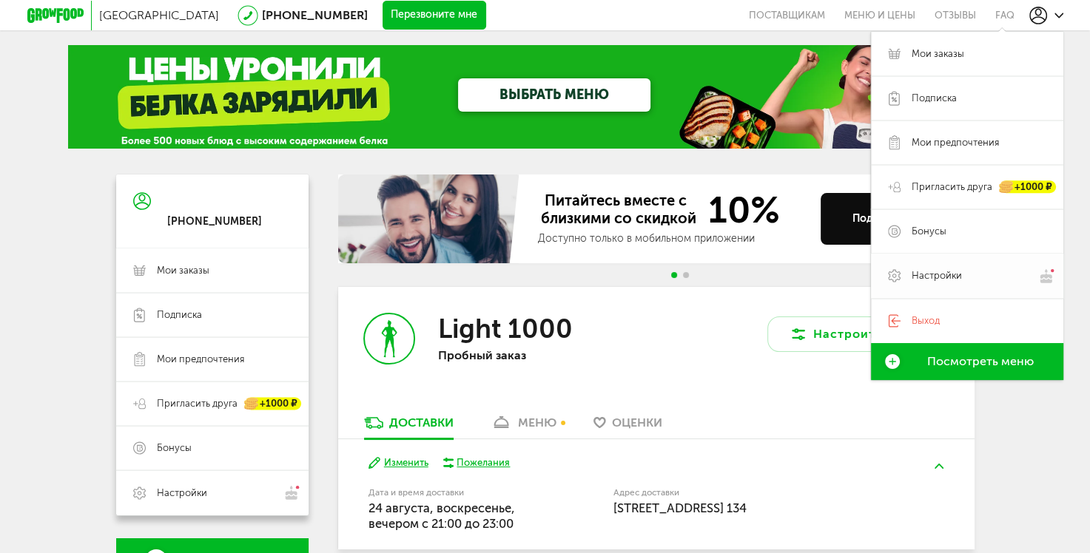
click at [943, 275] on span "Настройки" at bounding box center [937, 275] width 50 height 13
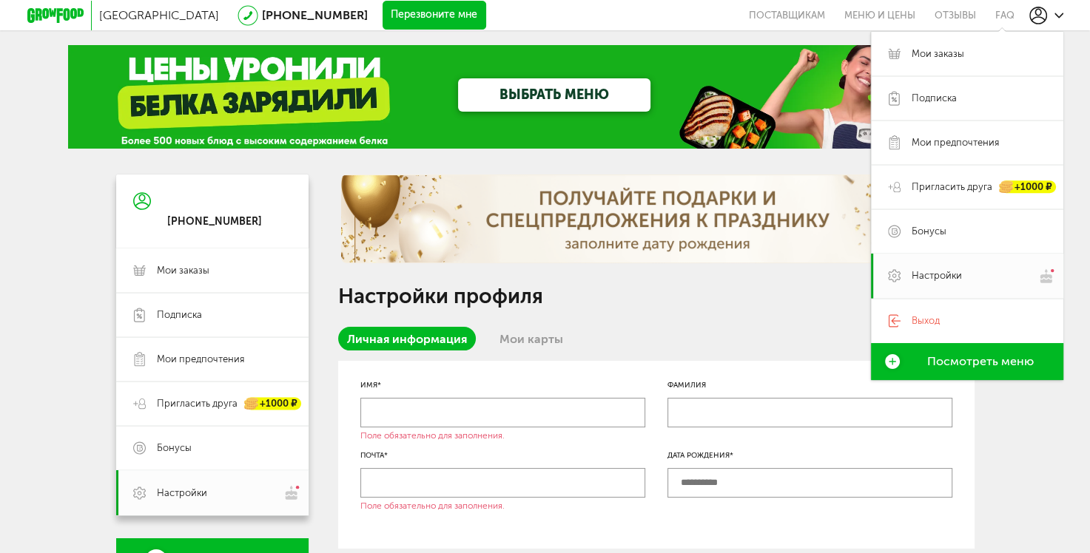
click at [488, 407] on input "text" at bounding box center [502, 413] width 285 height 30
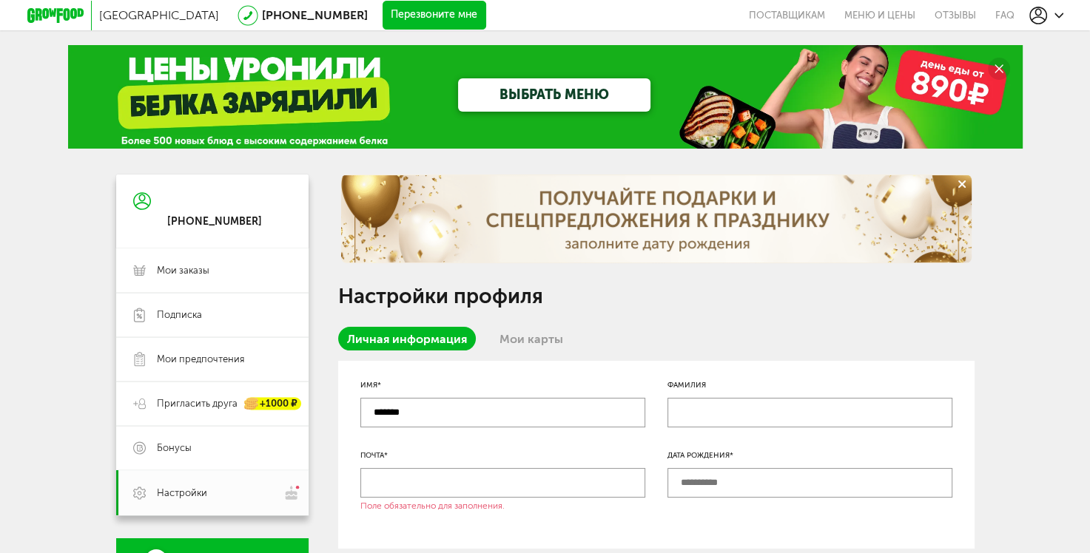
type input "*******"
click at [495, 488] on input "text" at bounding box center [502, 483] width 285 height 30
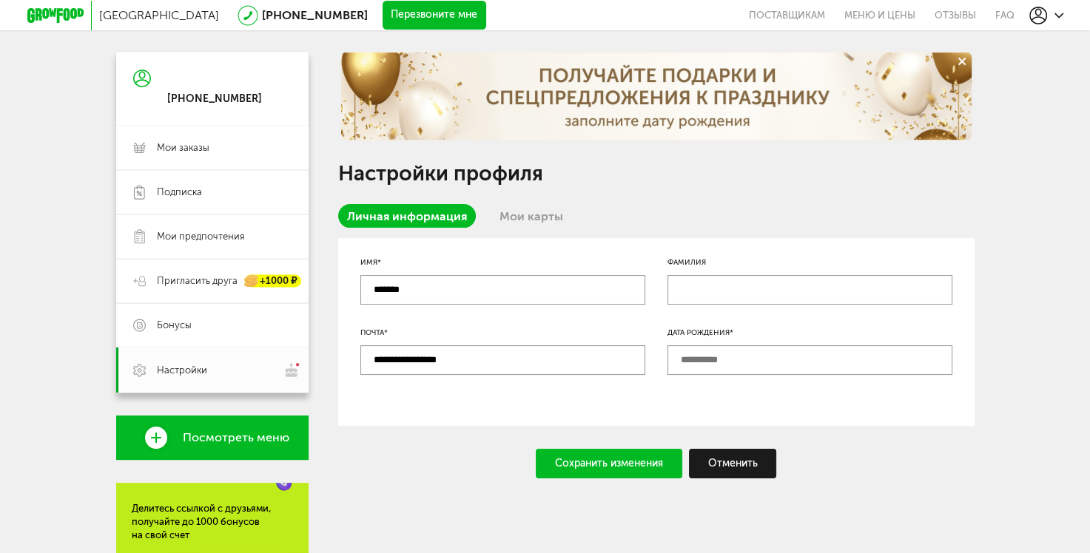
scroll to position [124, 0]
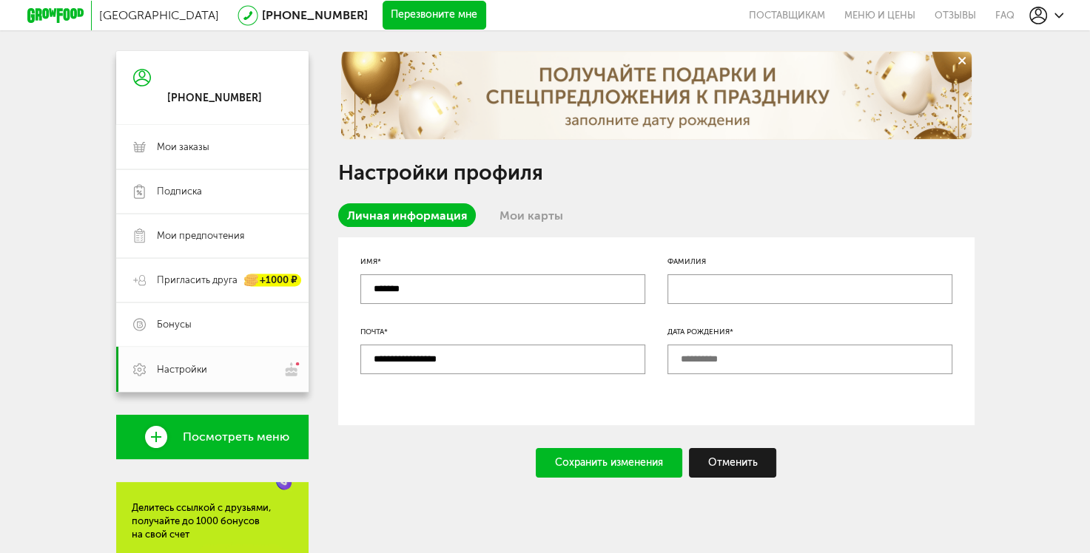
click at [420, 360] on input "**********" at bounding box center [502, 360] width 285 height 30
type input "**********"
click at [538, 401] on div at bounding box center [502, 402] width 285 height 10
click at [731, 358] on input "text" at bounding box center [809, 360] width 285 height 30
type input "**********"
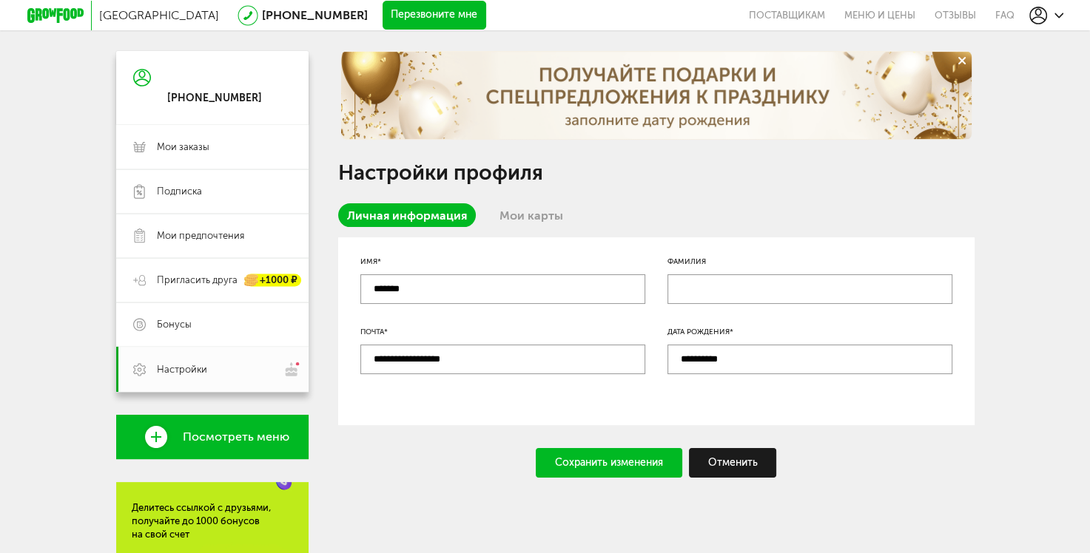
click at [639, 470] on div "Сохранить изменения" at bounding box center [609, 463] width 146 height 30
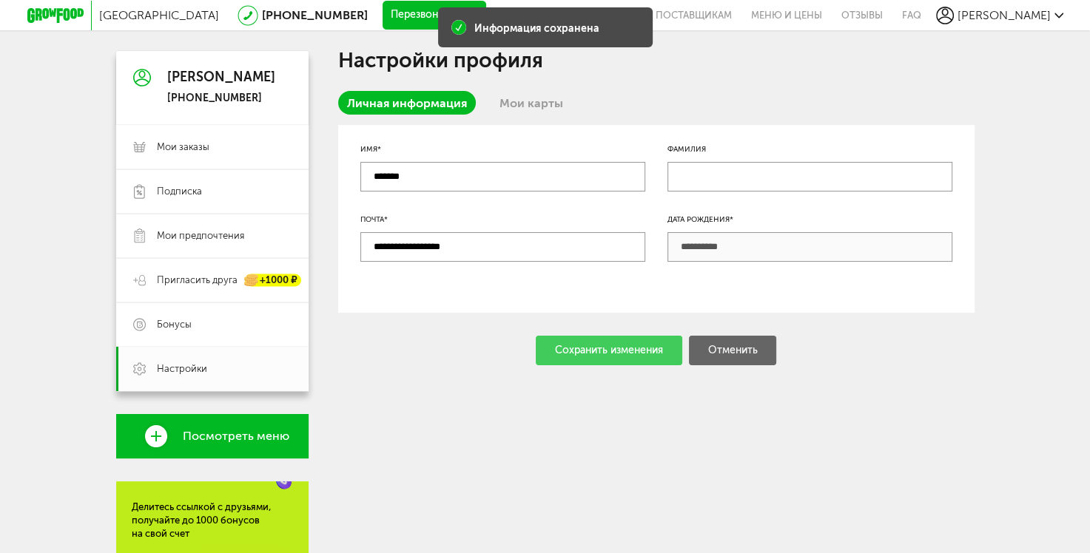
click at [630, 351] on div "Сохранить изменения Отменить" at bounding box center [656, 351] width 636 height 30
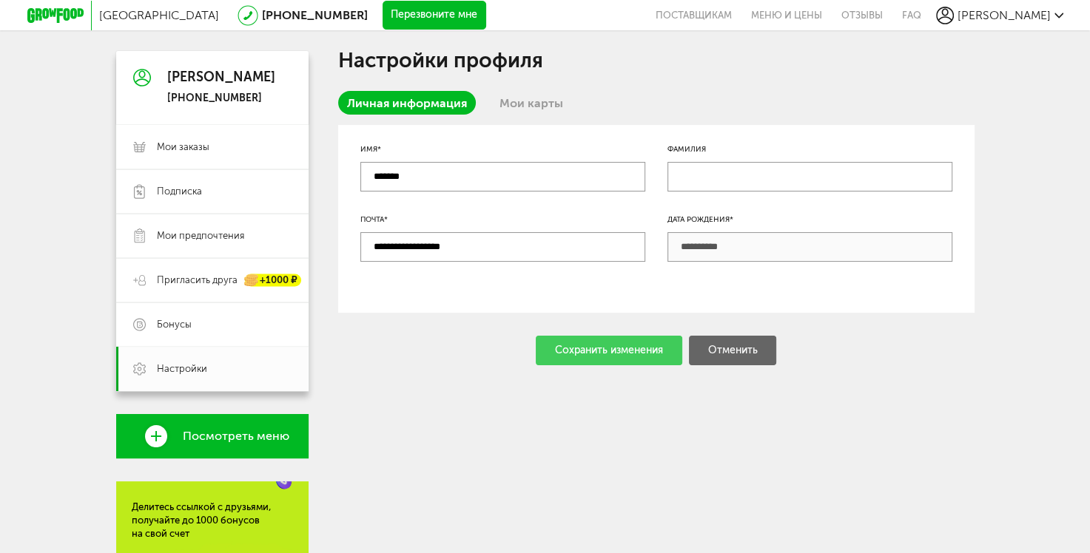
click at [1040, 18] on span "[PERSON_NAME]" at bounding box center [1003, 15] width 93 height 14
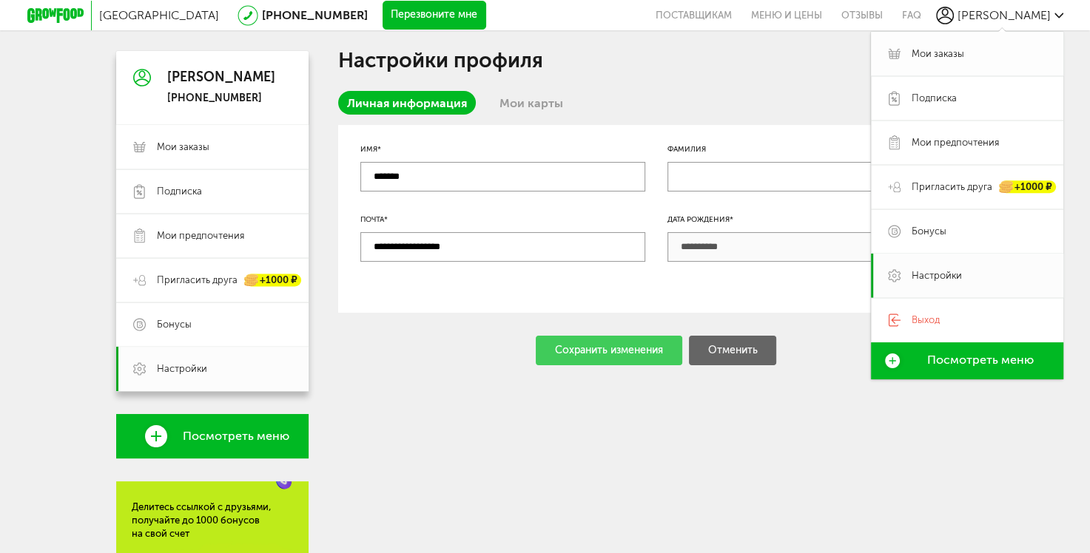
click at [910, 57] on link "Мои заказы" at bounding box center [967, 54] width 192 height 44
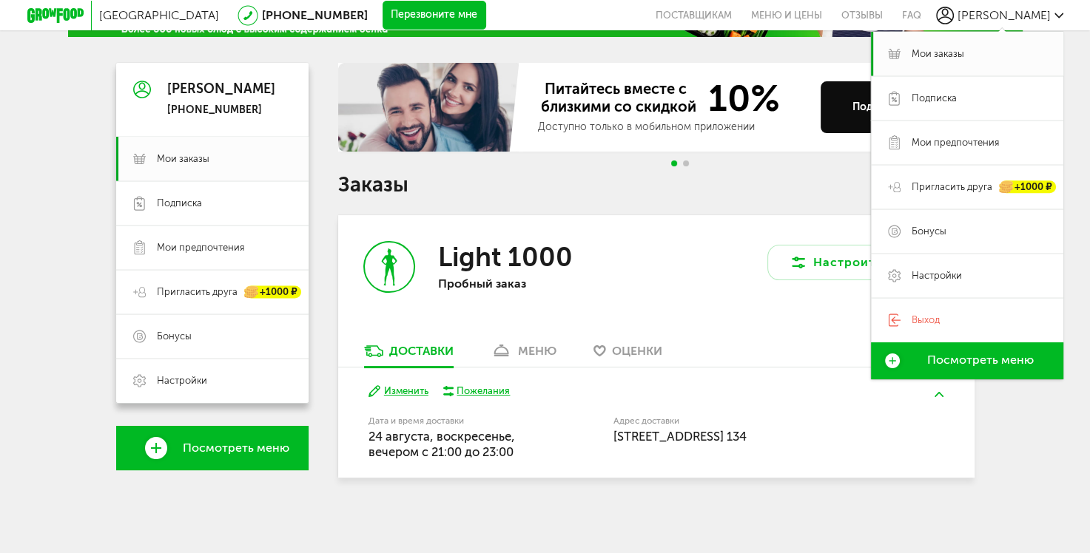
scroll to position [112, 0]
click at [527, 349] on div "меню" at bounding box center [537, 351] width 38 height 14
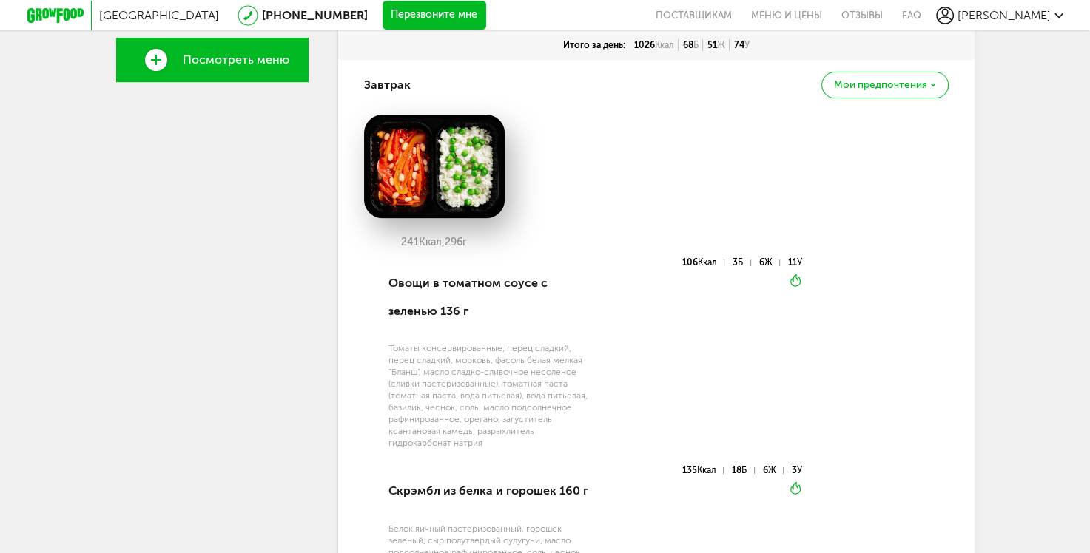
scroll to position [447, 0]
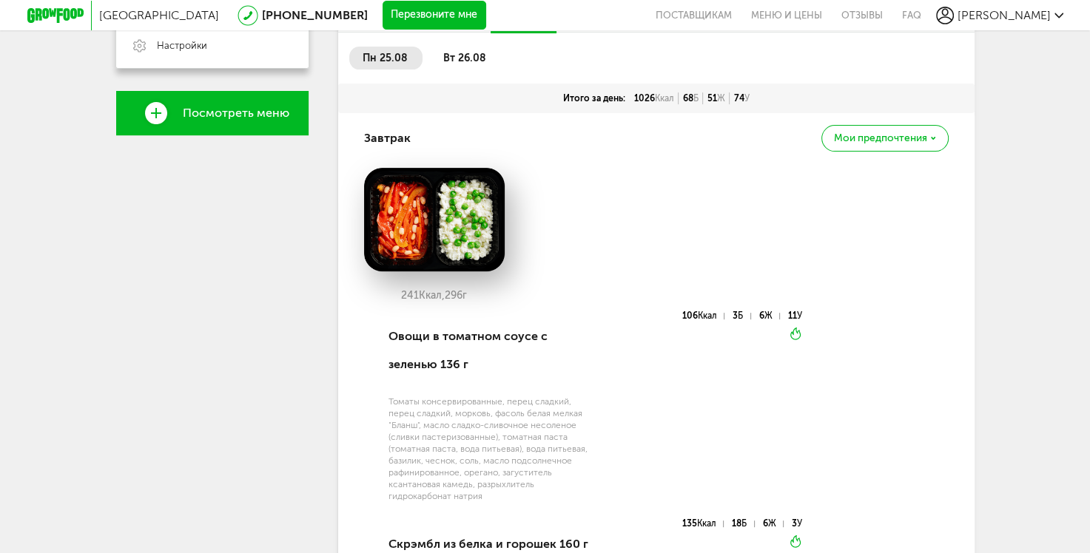
click at [453, 58] on span "вт 26.08" at bounding box center [464, 58] width 43 height 13
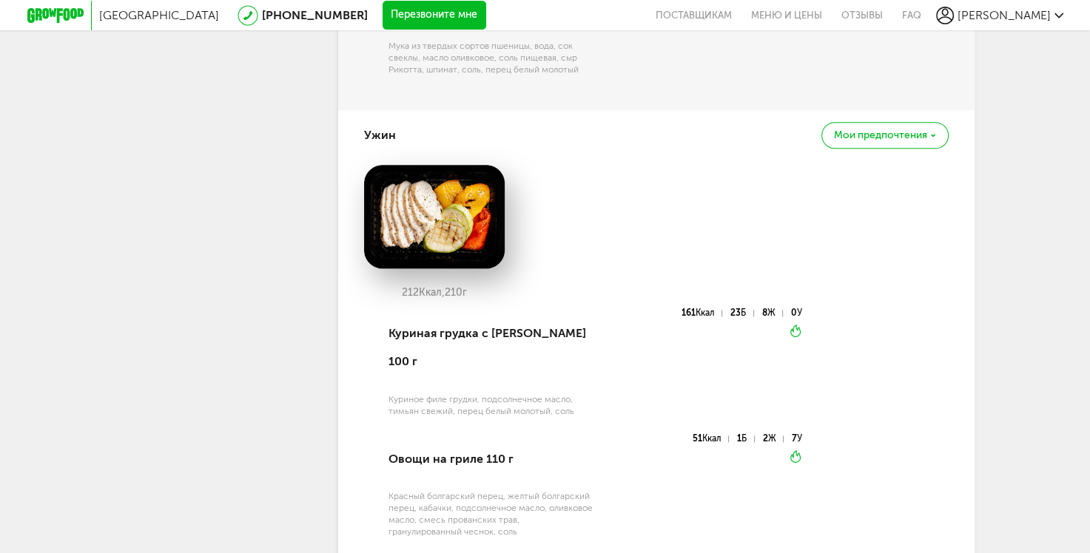
scroll to position [1460, 0]
